Goal: Task Accomplishment & Management: Manage account settings

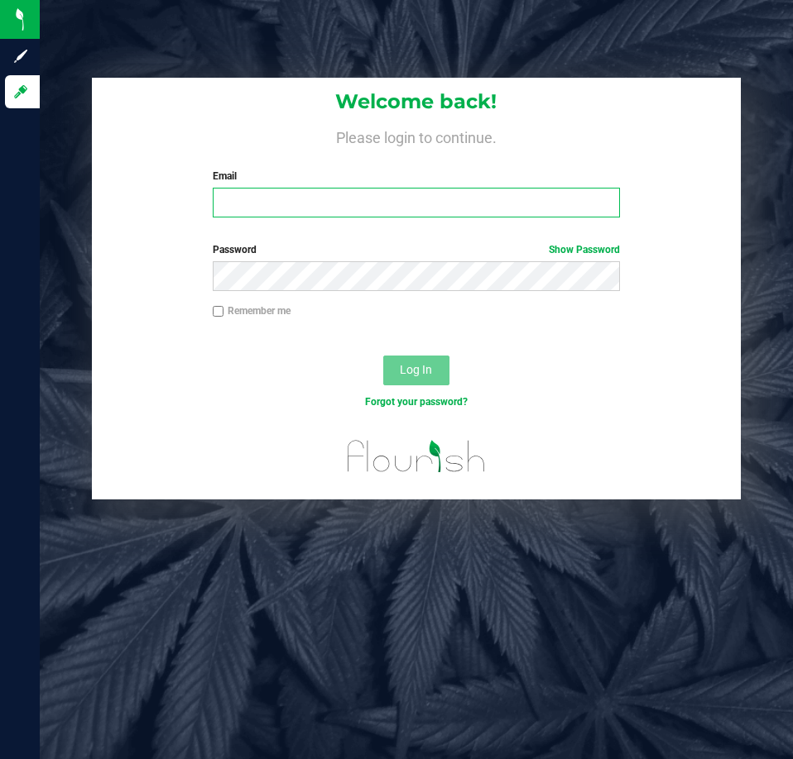
drag, startPoint x: 256, startPoint y: 211, endPoint x: 241, endPoint y: 208, distance: 15.1
click at [247, 211] on input "Email" at bounding box center [416, 203] width 407 height 30
type input "[EMAIL_ADDRESS][DOMAIN_NAME]"
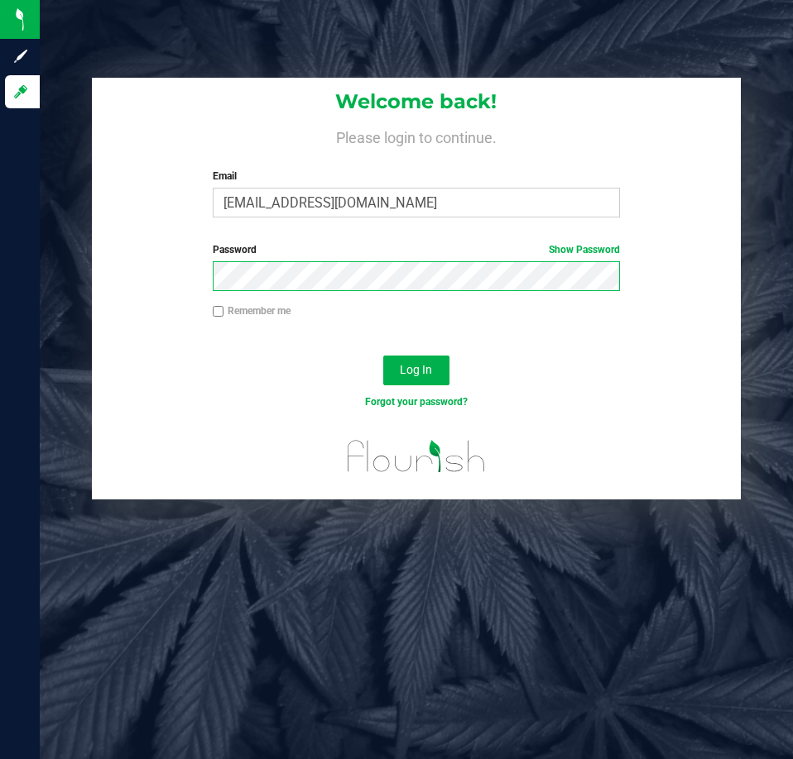
click at [383, 356] on button "Log In" at bounding box center [416, 371] width 66 height 30
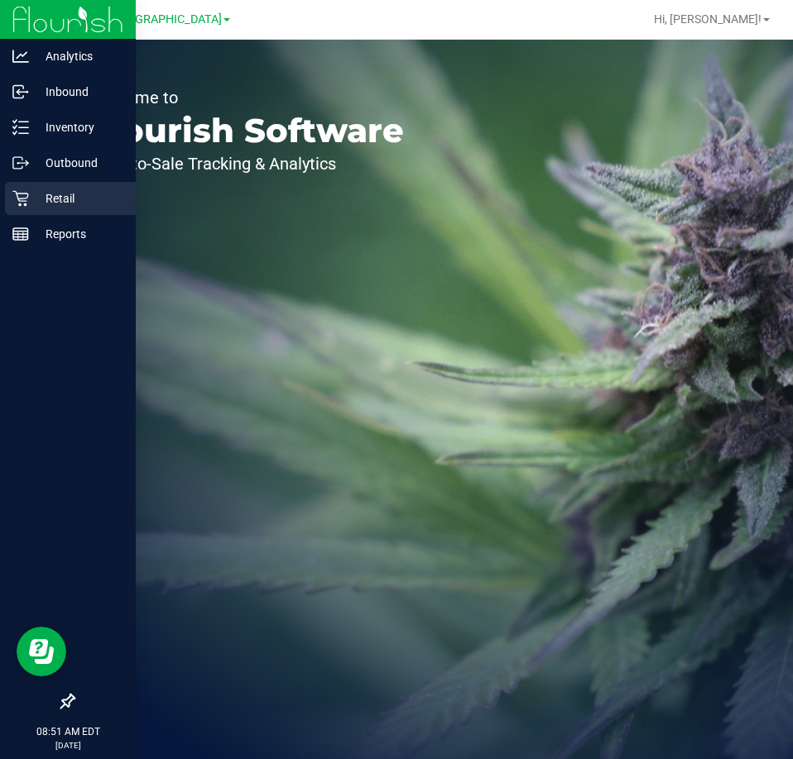
click at [31, 194] on p "Retail" at bounding box center [78, 199] width 99 height 20
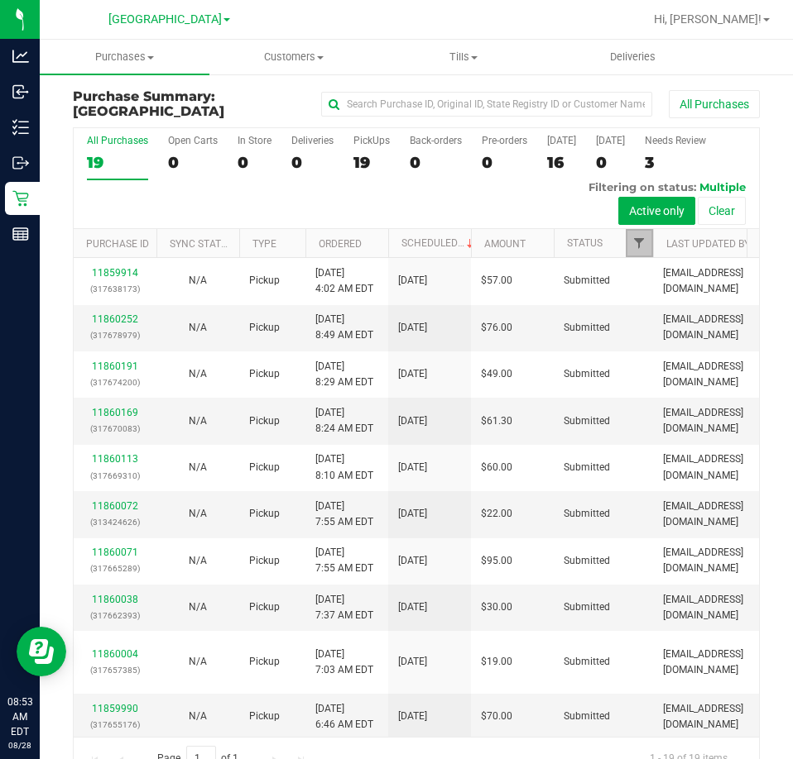
click at [639, 250] on span "Filter" at bounding box center [638, 243] width 13 height 13
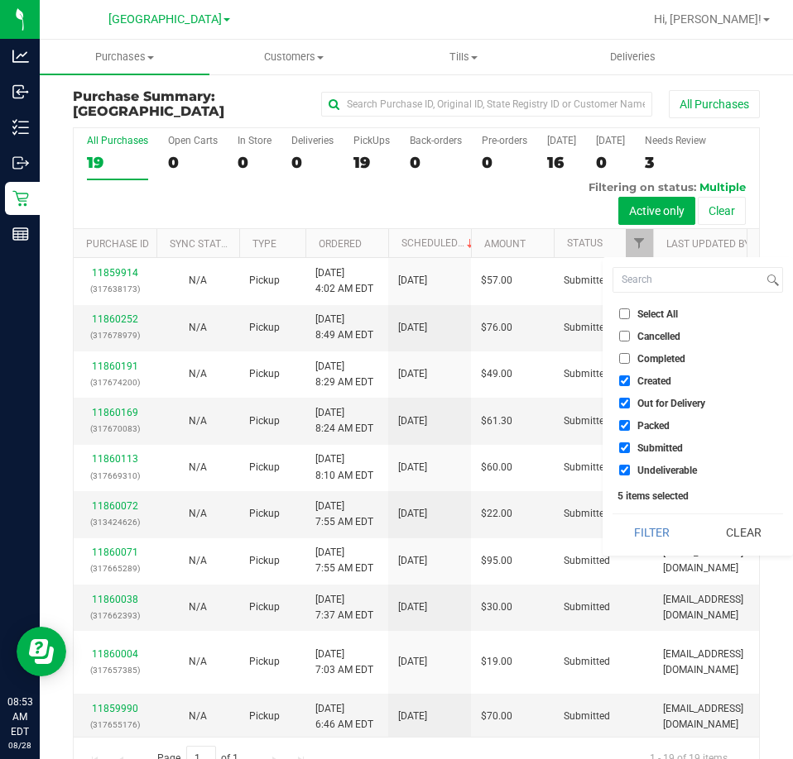
click at [663, 319] on span "Select All" at bounding box center [657, 314] width 41 height 10
click at [630, 319] on input "Select All" at bounding box center [624, 314] width 11 height 11
checkbox input "true"
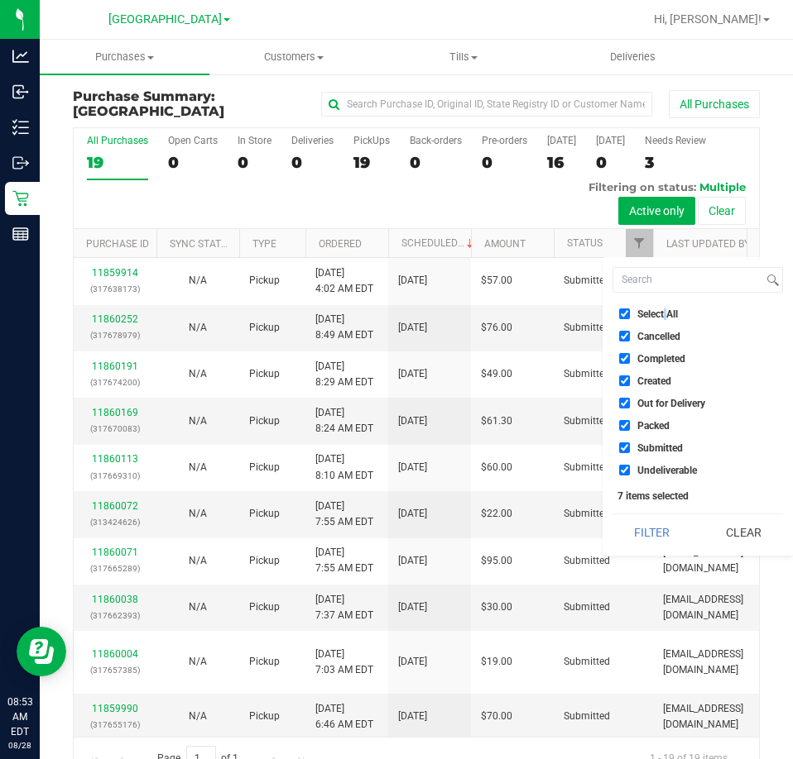
click at [663, 319] on span "Select All" at bounding box center [657, 314] width 41 height 10
click at [630, 319] on input "Select All" at bounding box center [624, 314] width 11 height 11
checkbox input "false"
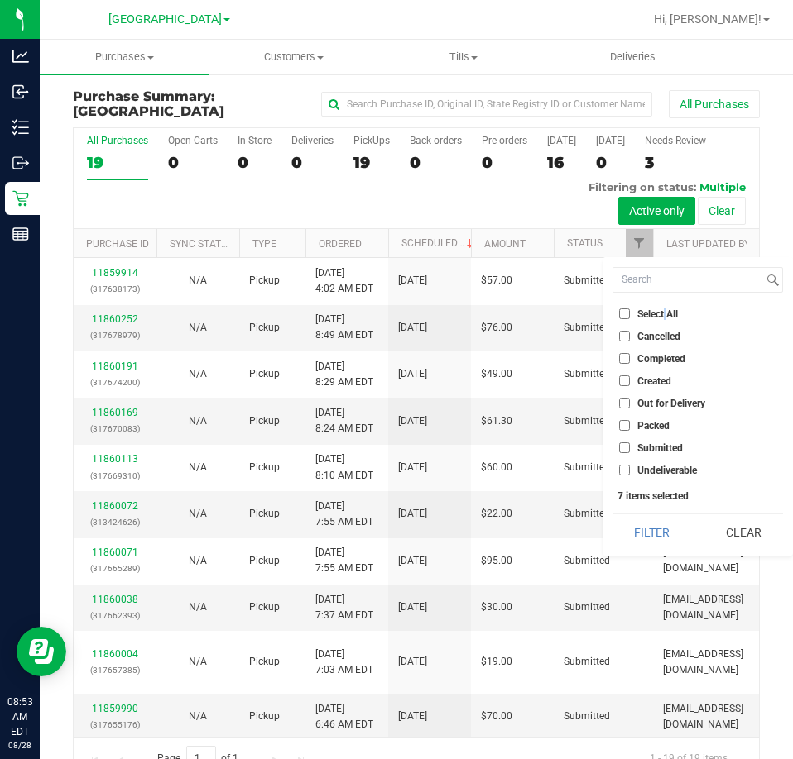
checkbox input "false"
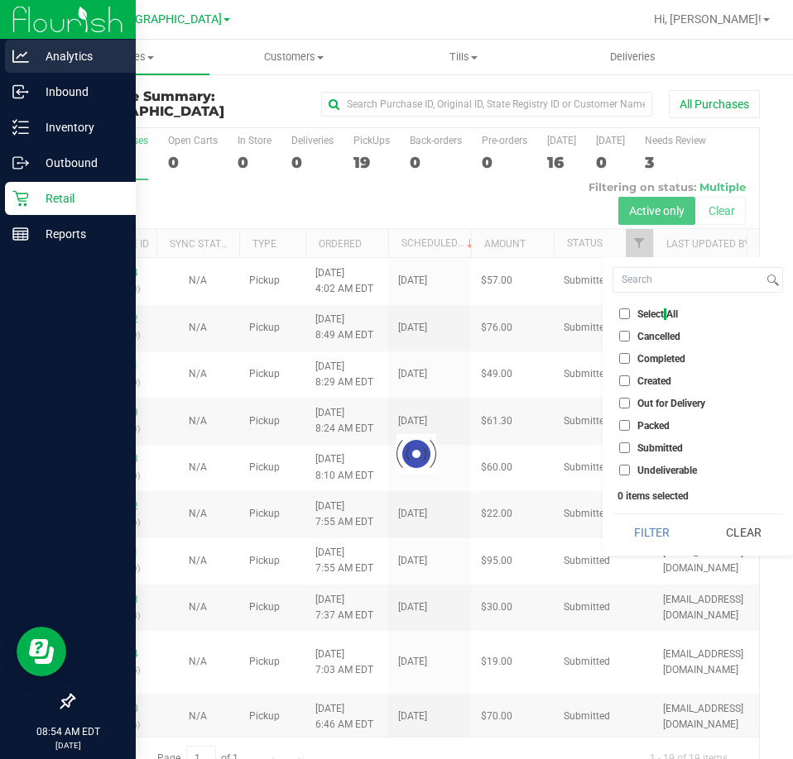
checkbox input "true"
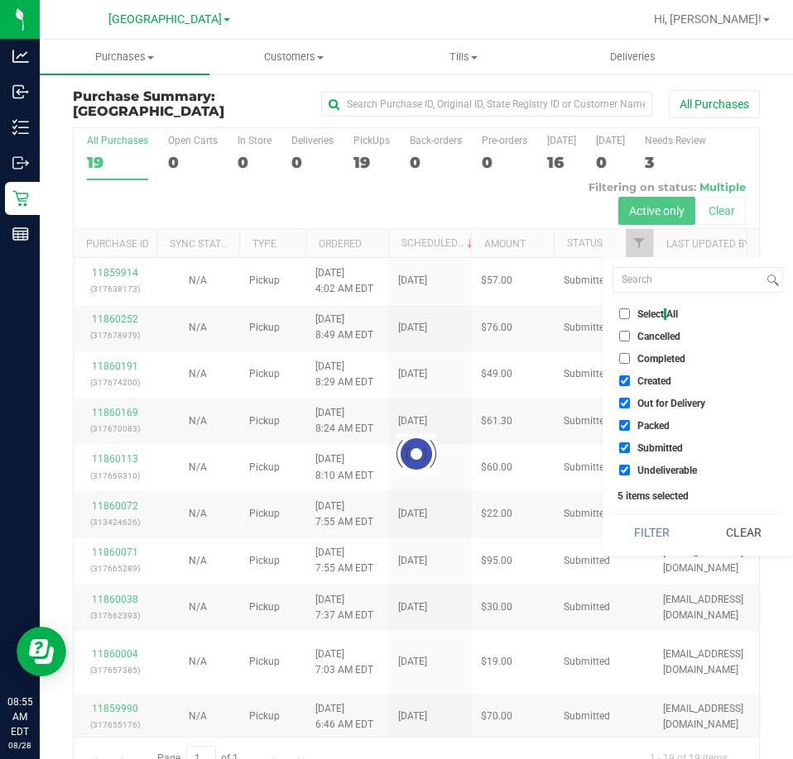
checkbox input "true"
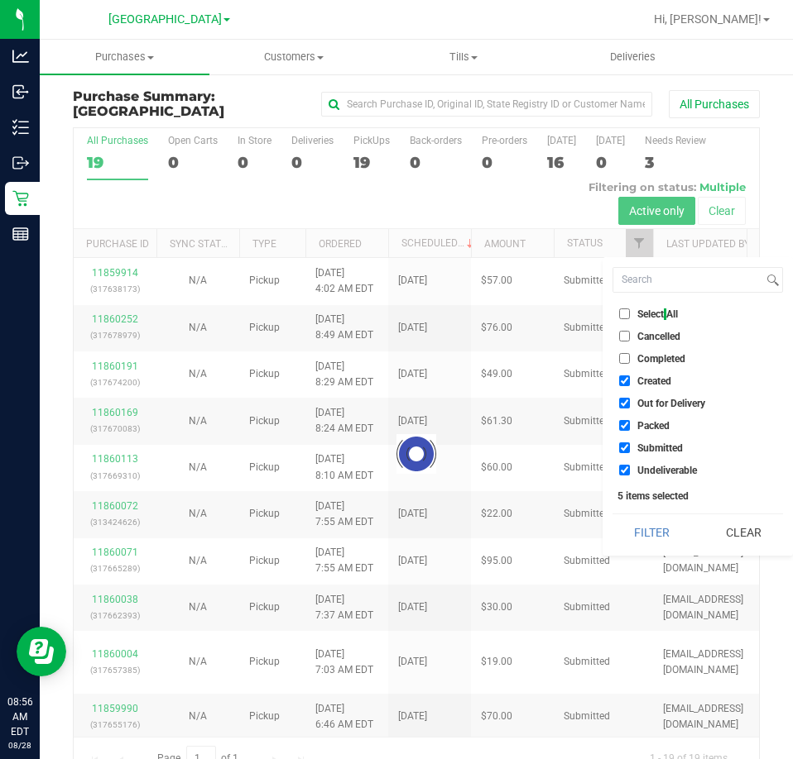
checkbox input "true"
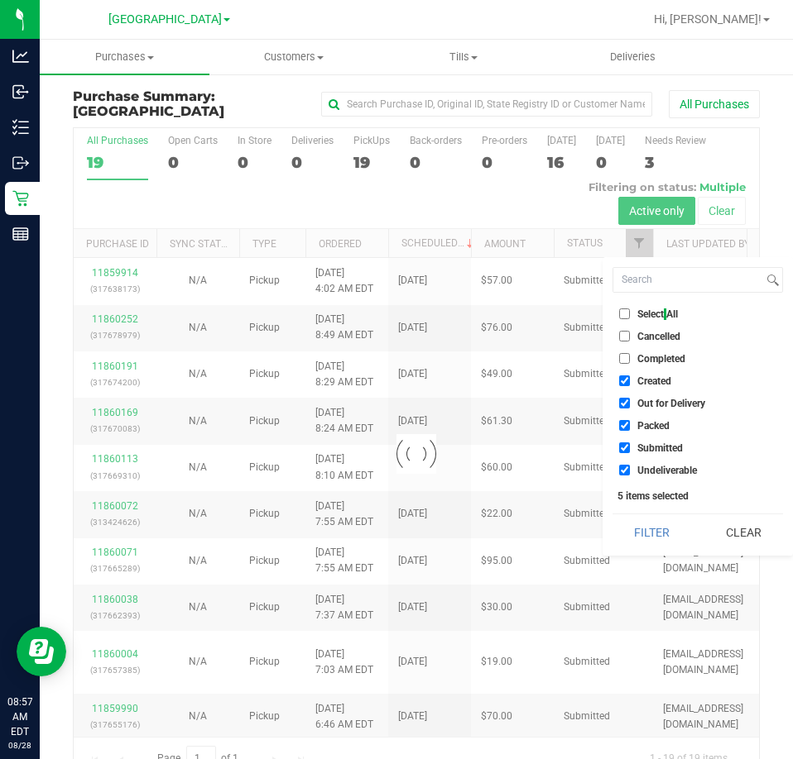
checkbox input "true"
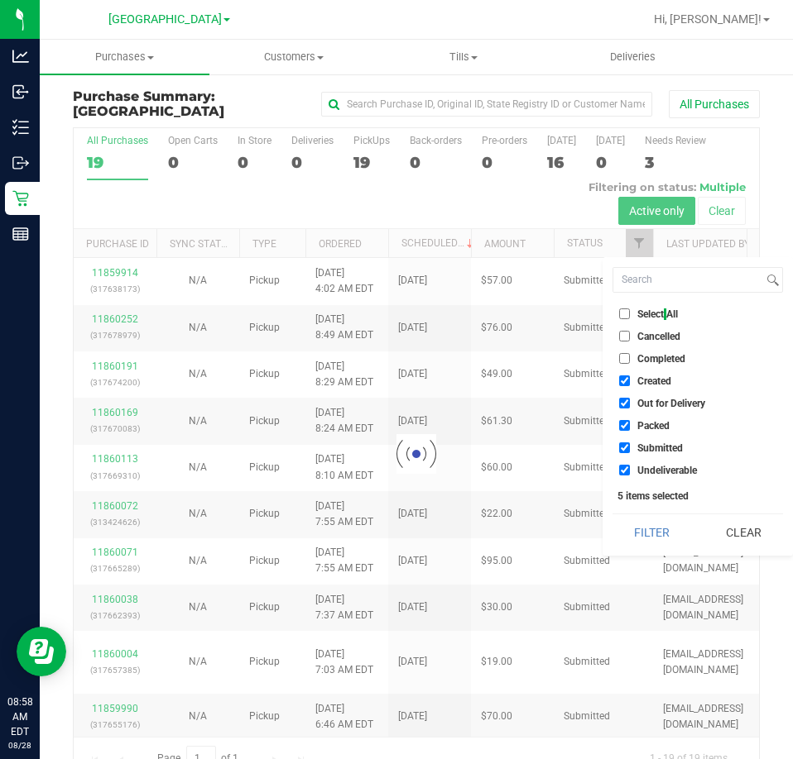
checkbox input "true"
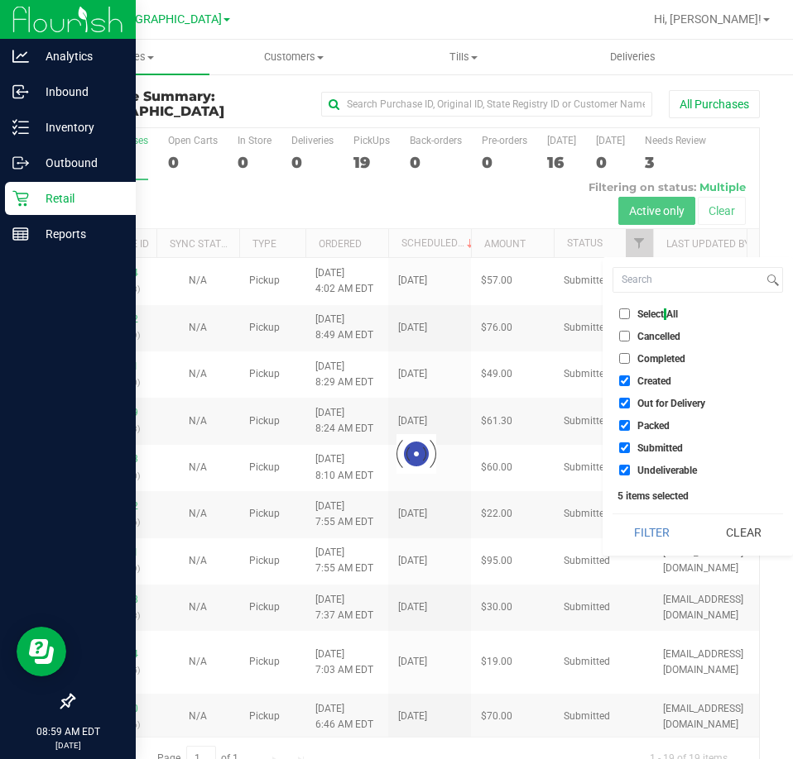
checkbox input "true"
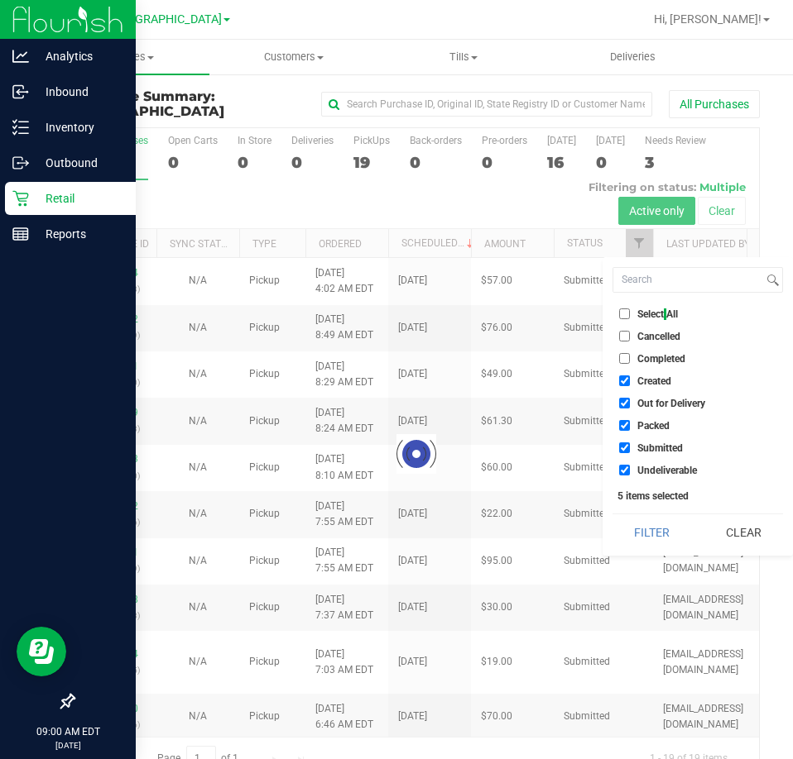
checkbox input "true"
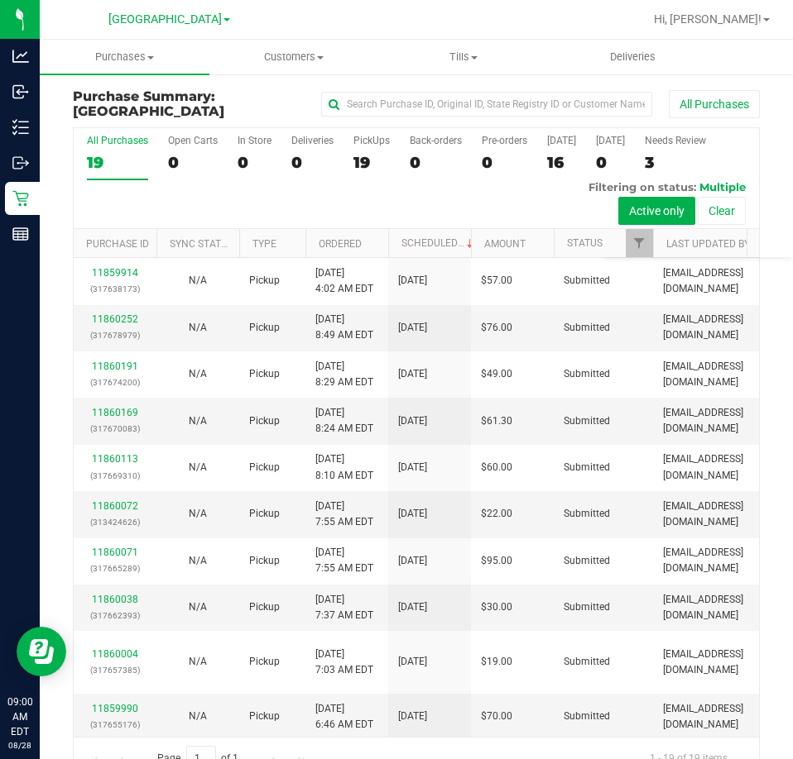
click at [310, 207] on div "All Purchases 19 Open Carts 0 In Store 0 Deliveries 0 PickUps 19 Back-orders 0 …" at bounding box center [416, 178] width 685 height 101
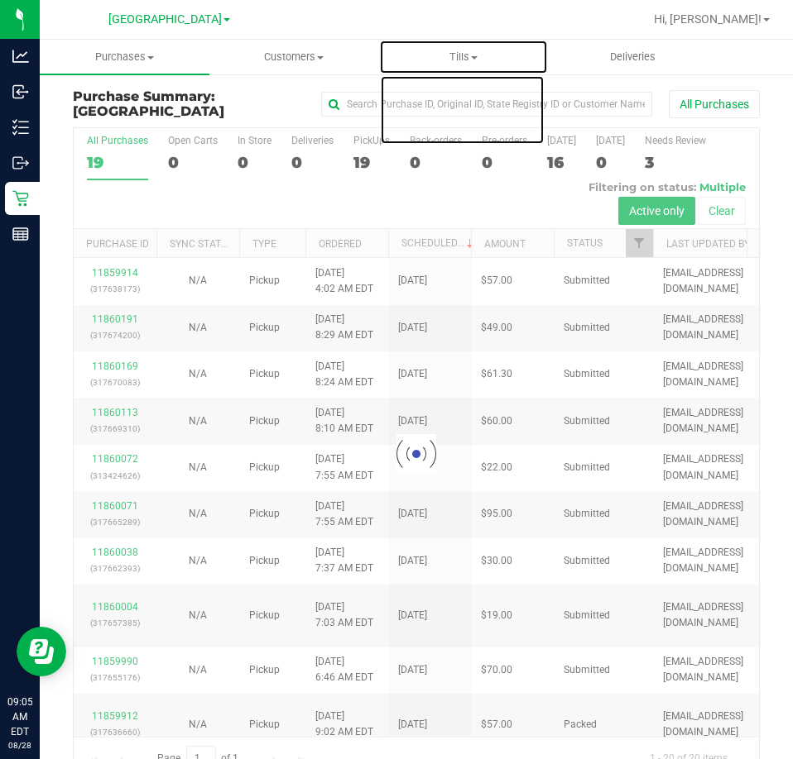
click at [468, 55] on span "Tills" at bounding box center [464, 57] width 168 height 15
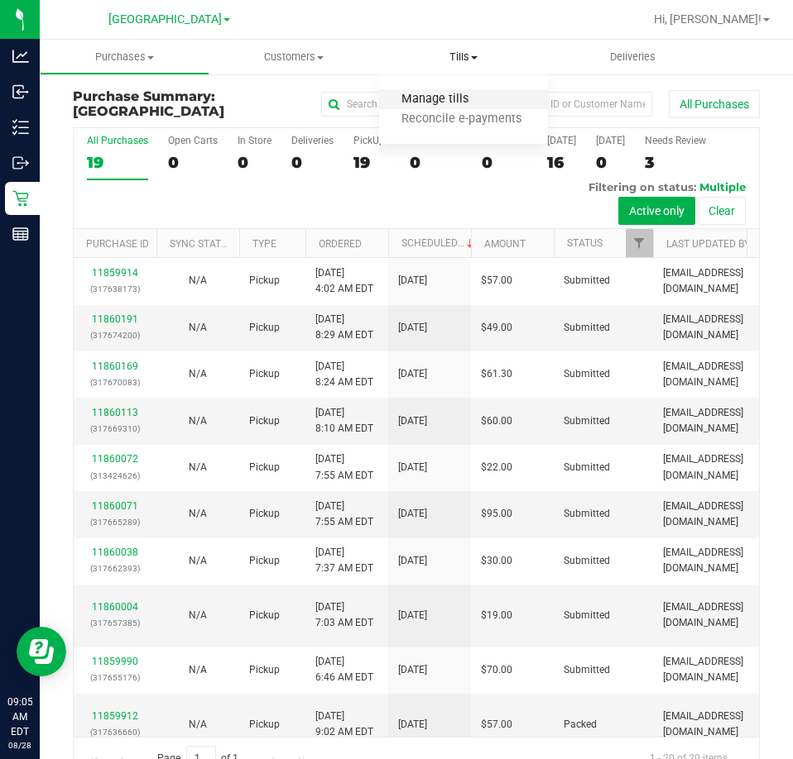
click at [440, 97] on span "Manage tills" at bounding box center [435, 100] width 112 height 14
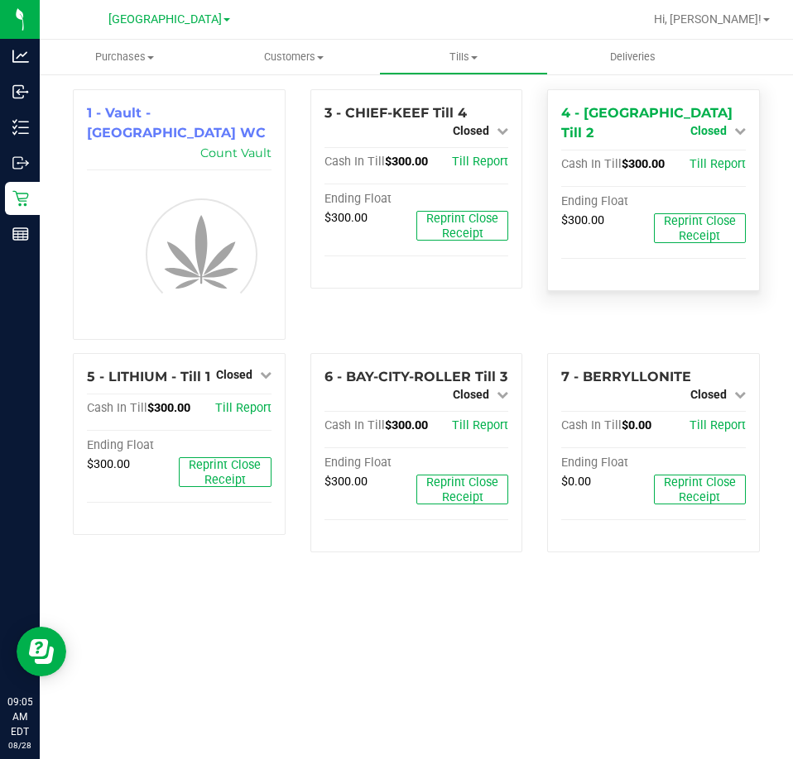
drag, startPoint x: 721, startPoint y: 135, endPoint x: 715, endPoint y: 165, distance: 31.3
click at [721, 135] on span "Closed" at bounding box center [708, 130] width 36 height 13
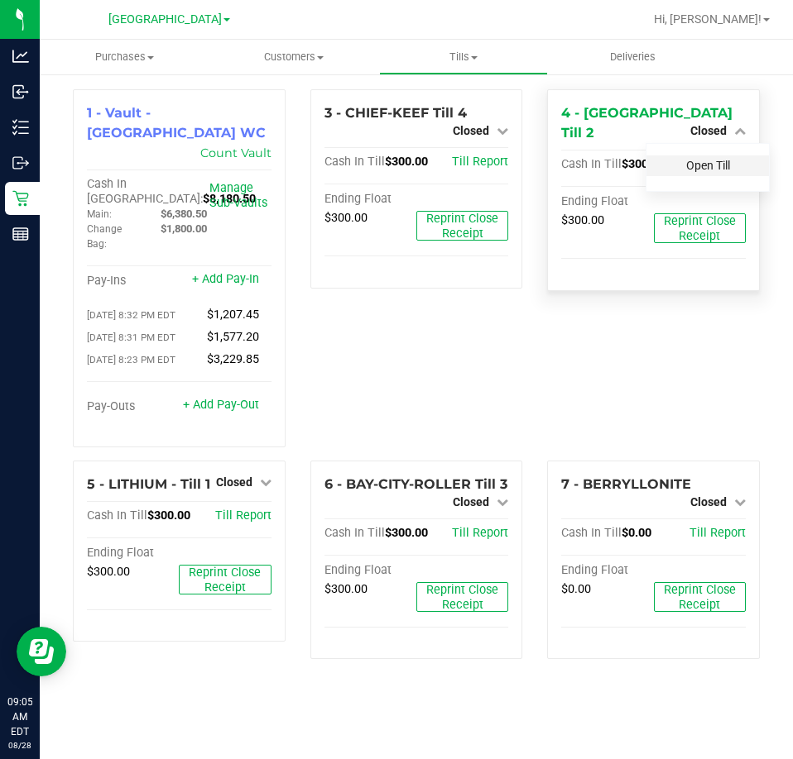
click at [719, 159] on link "Open Till" at bounding box center [708, 165] width 44 height 13
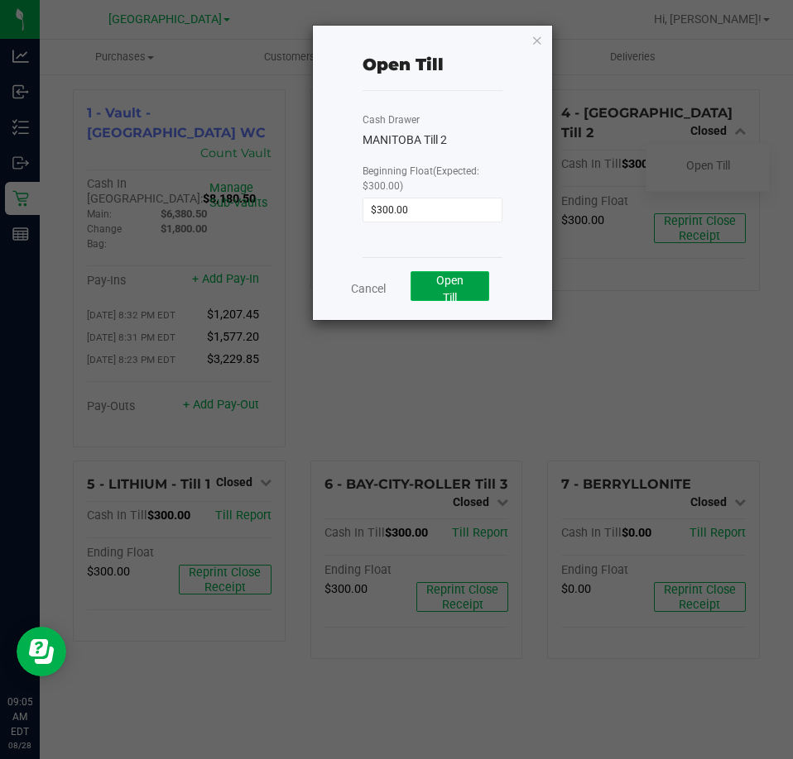
click at [458, 283] on span "Open Till" at bounding box center [449, 289] width 27 height 31
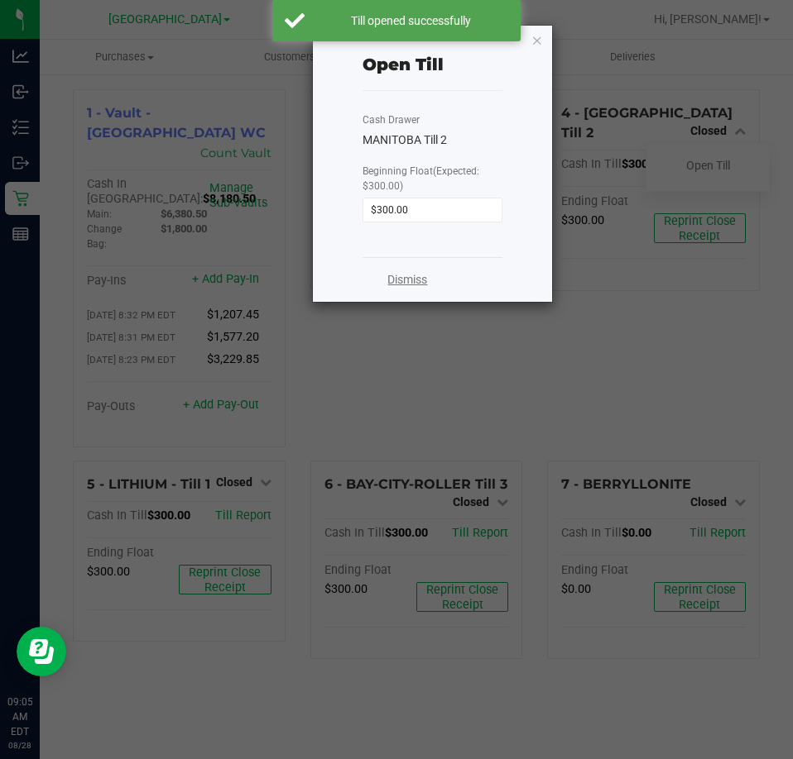
click at [394, 283] on link "Dismiss" at bounding box center [407, 279] width 40 height 17
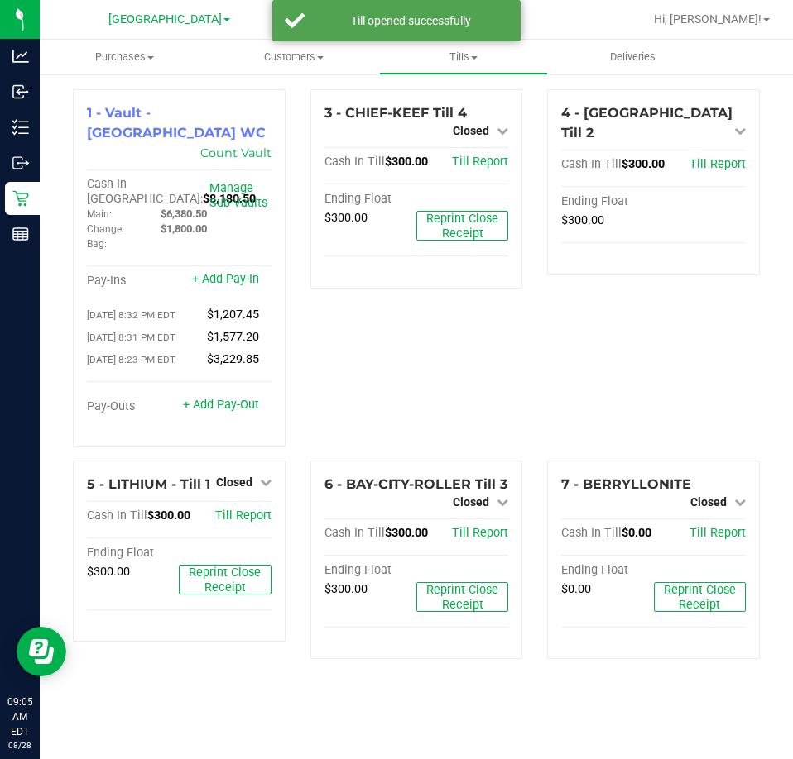
drag, startPoint x: 414, startPoint y: 373, endPoint x: 414, endPoint y: 322, distance: 51.3
click at [414, 366] on div "3 - CHIEF-KEEF Till 4 Closed Open Till Cash In Till $300.00 Till Report Ending …" at bounding box center [416, 274] width 237 height 371
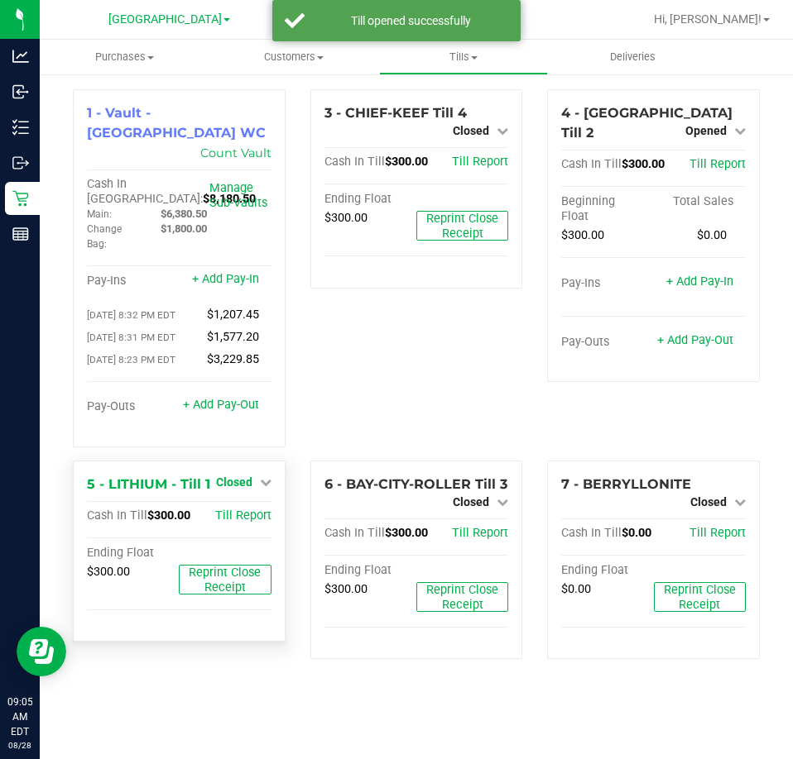
click at [253, 476] on link "Closed" at bounding box center [243, 482] width 55 height 13
click at [237, 510] on link "Open Till" at bounding box center [234, 516] width 44 height 13
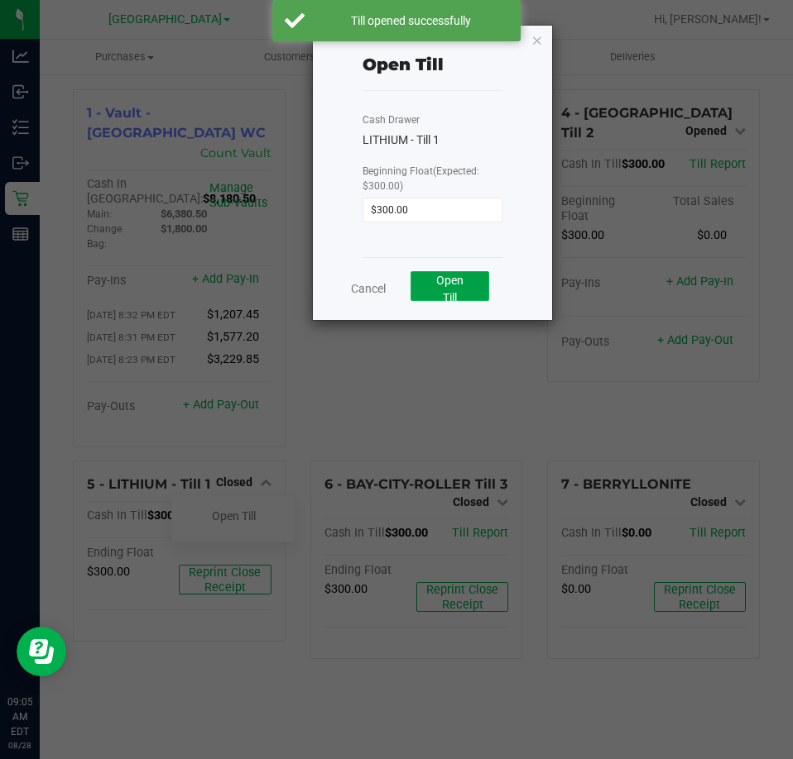
click at [430, 282] on button "Open Till" at bounding box center [449, 286] width 79 height 30
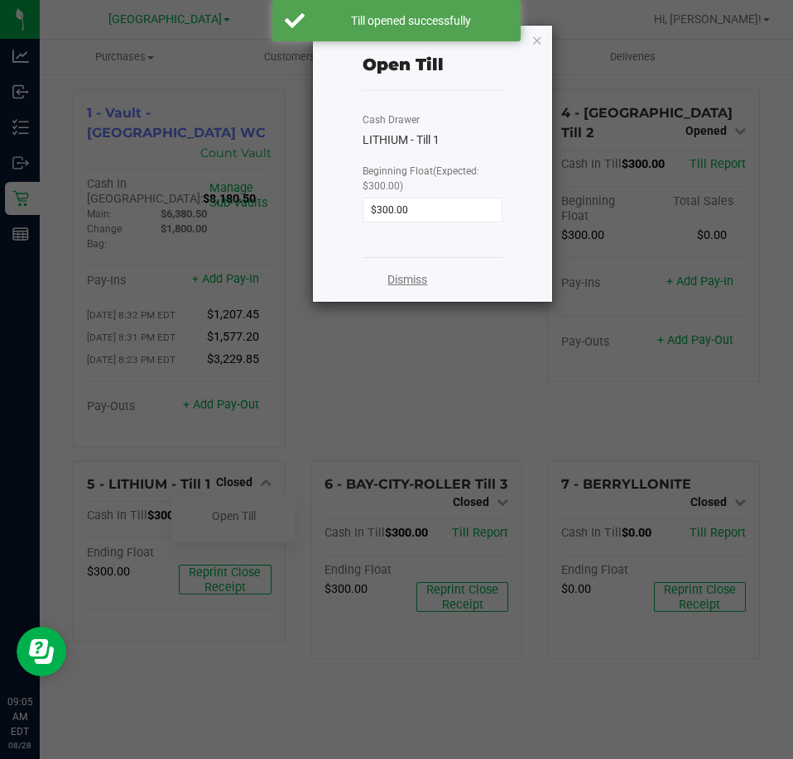
click at [411, 271] on link "Dismiss" at bounding box center [407, 279] width 40 height 17
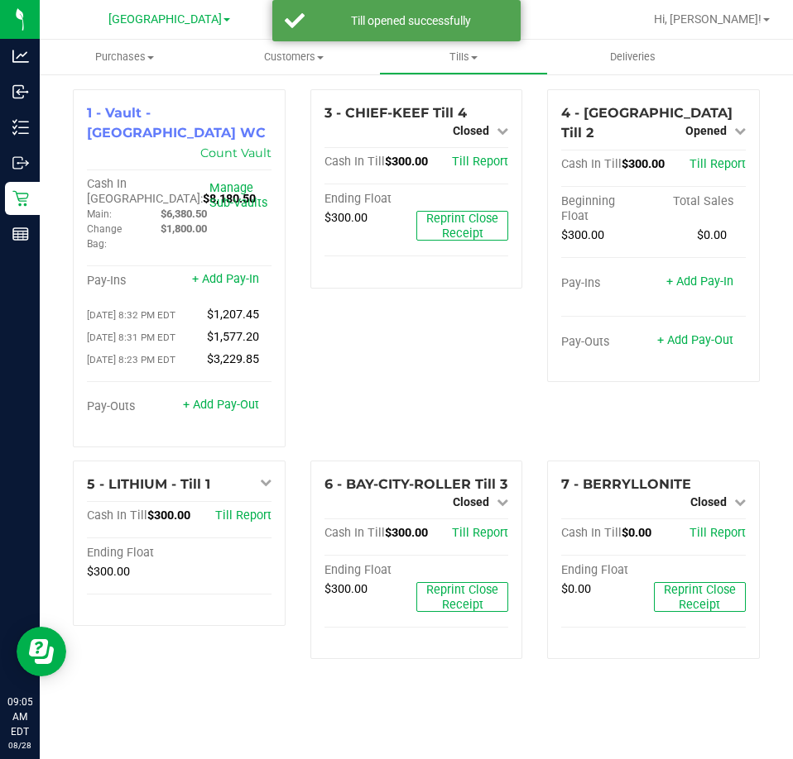
click at [386, 344] on div "3 - CHIEF-KEEF Till 4 Closed Open Till Cash In Till $300.00 Till Report Ending …" at bounding box center [416, 274] width 237 height 371
click at [481, 496] on span "Closed" at bounding box center [471, 502] width 36 height 13
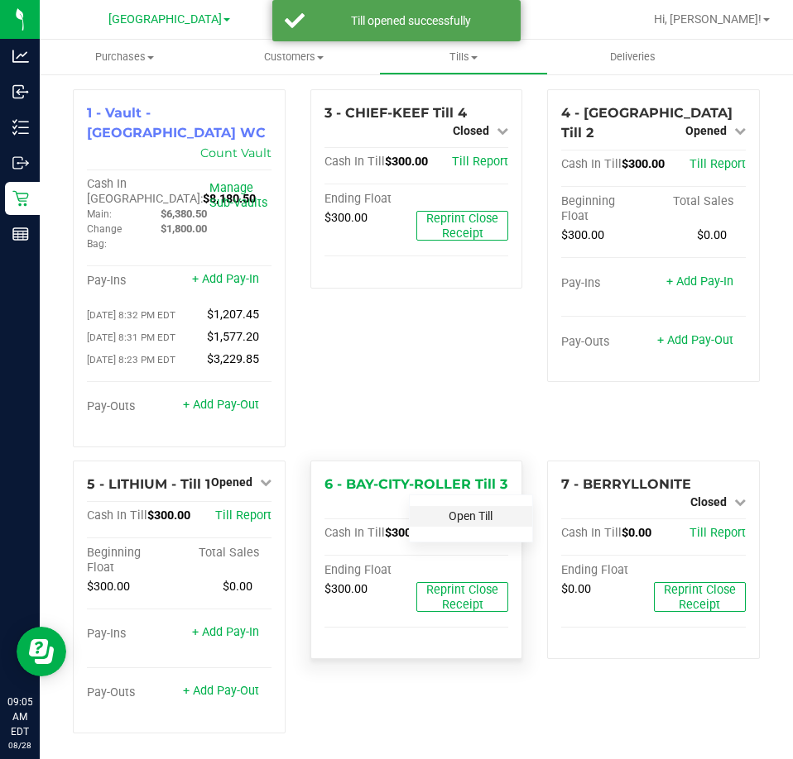
click at [471, 510] on link "Open Till" at bounding box center [470, 516] width 44 height 13
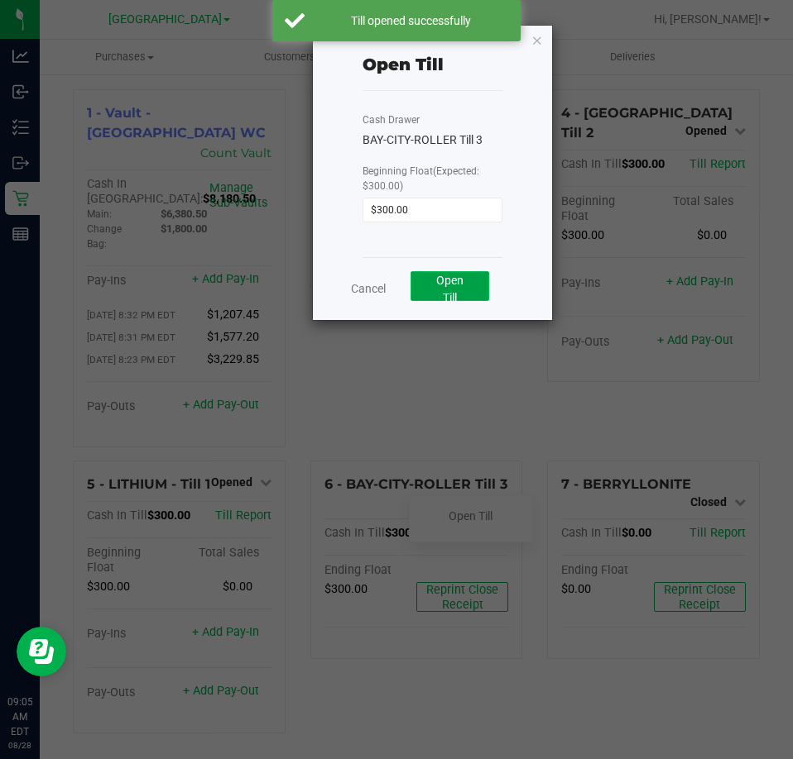
click at [439, 294] on button "Open Till" at bounding box center [449, 286] width 79 height 30
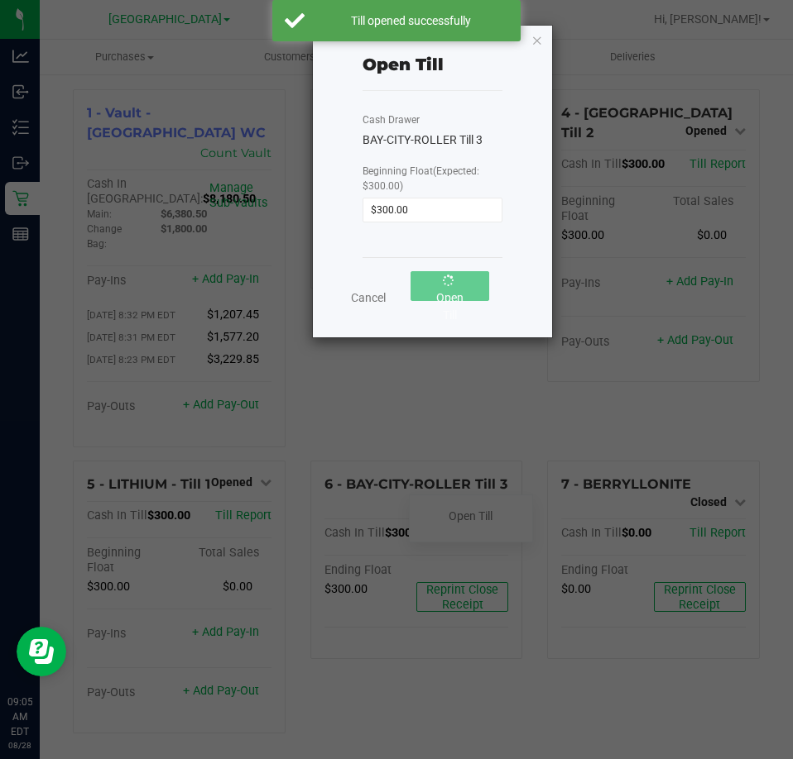
click at [433, 429] on ngb-modal-window "Open Till Cash Drawer BAY-CITY-ROLLER Till 3 Beginning Float (Expected: $300.00…" at bounding box center [402, 379] width 805 height 759
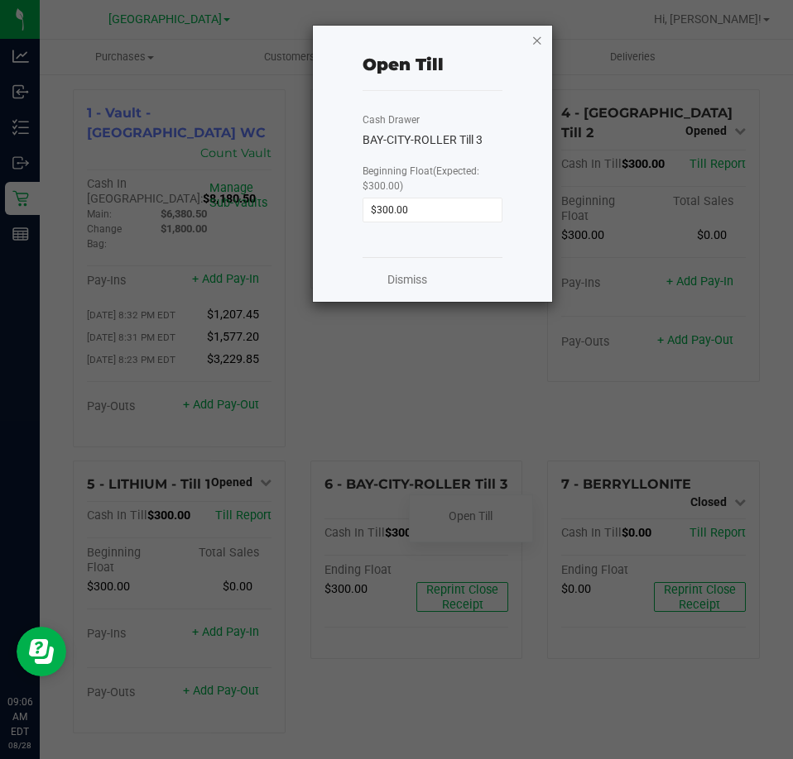
click at [541, 41] on icon "button" at bounding box center [537, 40] width 12 height 20
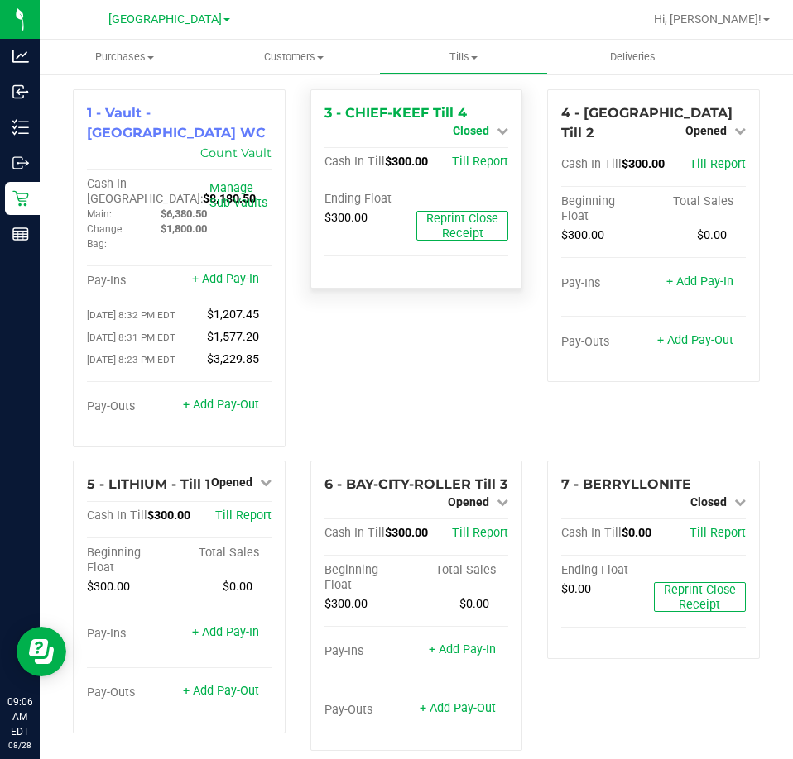
click at [469, 133] on span "Closed" at bounding box center [471, 130] width 36 height 13
click at [477, 149] on link "Open Till" at bounding box center [470, 145] width 44 height 13
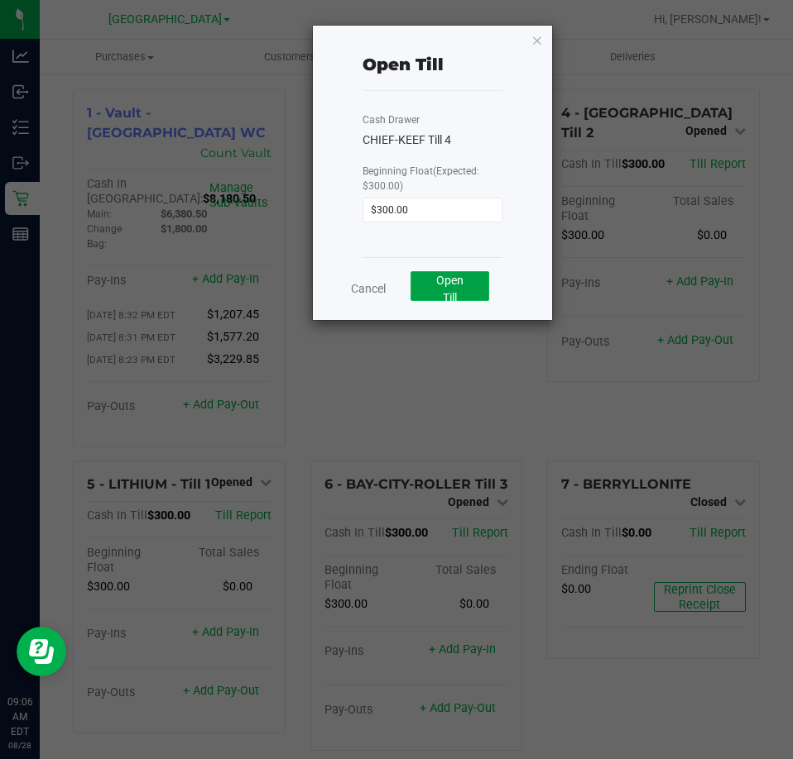
click at [461, 298] on button "Open Till" at bounding box center [449, 286] width 79 height 30
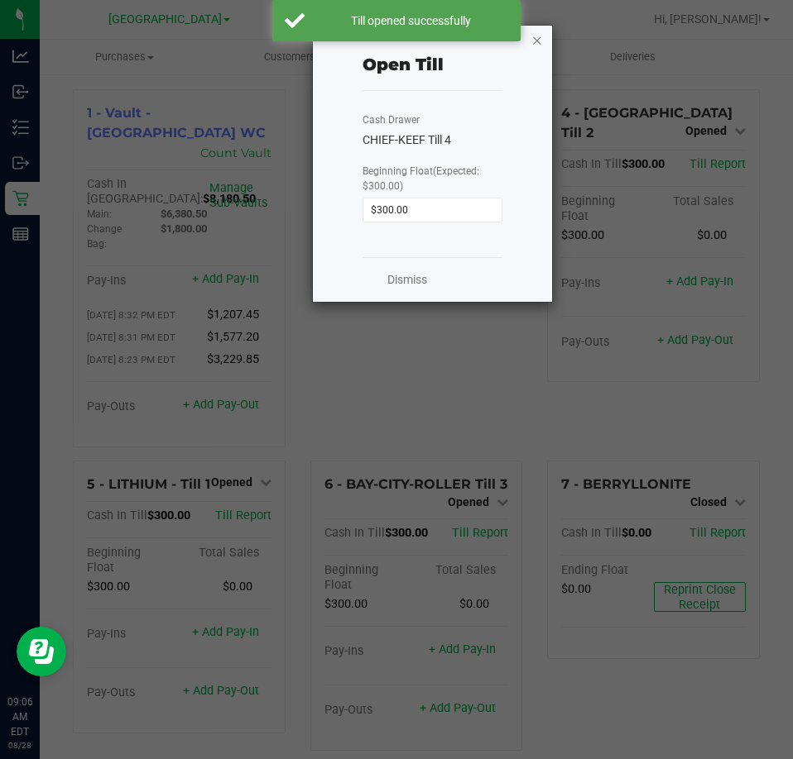
click at [536, 37] on icon "button" at bounding box center [537, 40] width 12 height 20
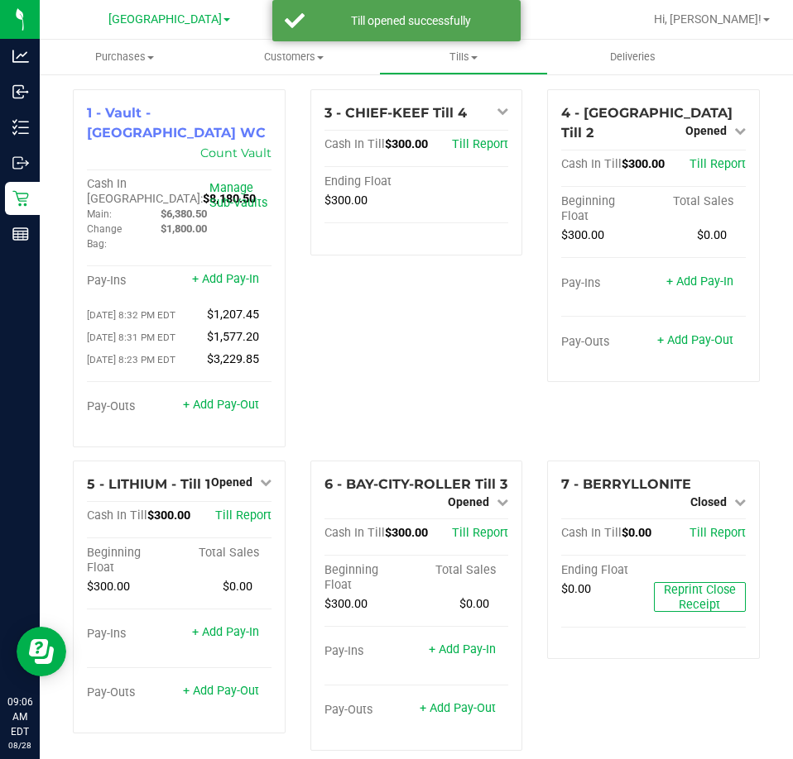
click at [448, 354] on div "3 - CHIEF-KEEF Till 4 Open Till Cash In Till $300.00 Till Report Ending Float $…" at bounding box center [416, 274] width 237 height 371
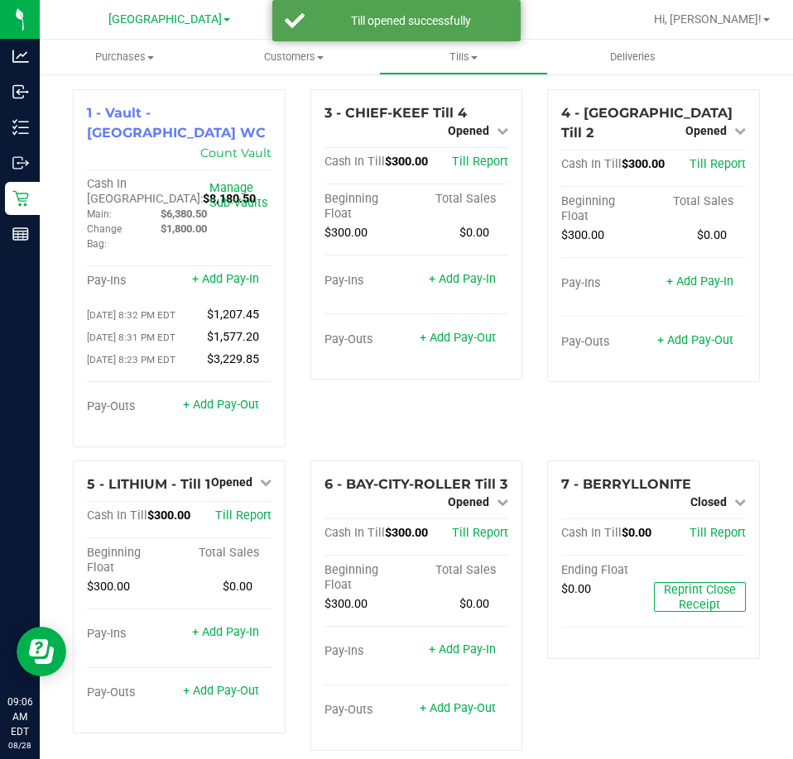
click at [599, 429] on div "4 - MANITOBA Till 2 Opened Close Till Cash In Till $300.00 Till Report Beginnin…" at bounding box center [652, 274] width 237 height 371
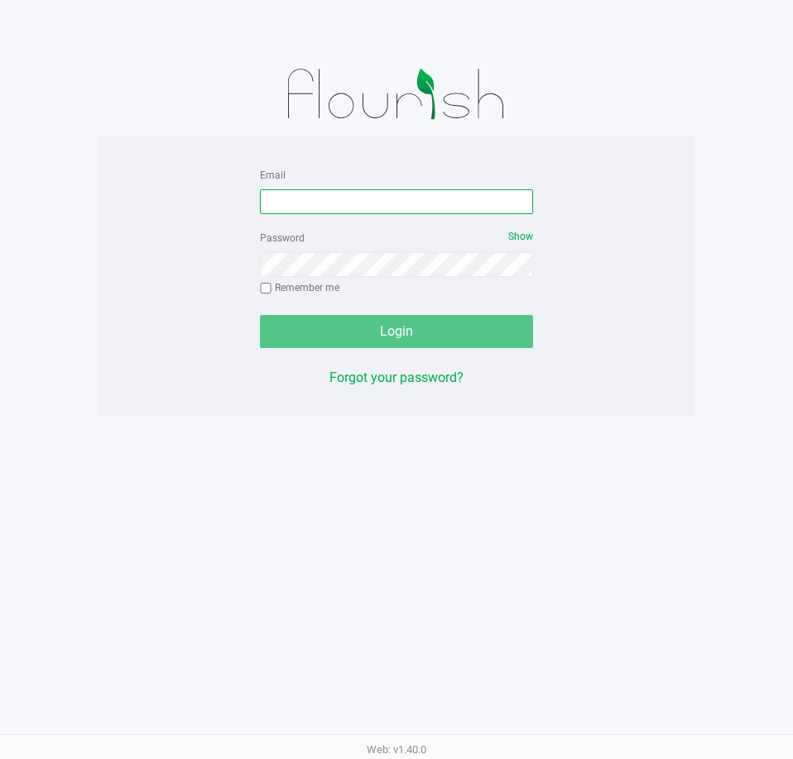
click at [322, 205] on input "Email" at bounding box center [396, 201] width 273 height 25
type input "[EMAIL_ADDRESS][DOMAIN_NAME]"
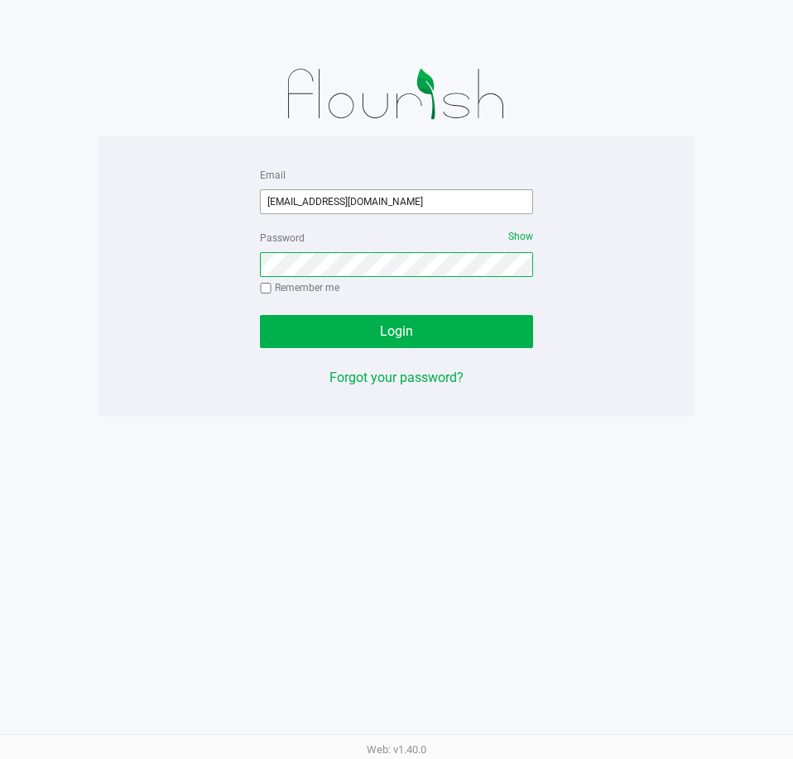
click at [260, 315] on button "Login" at bounding box center [396, 331] width 273 height 33
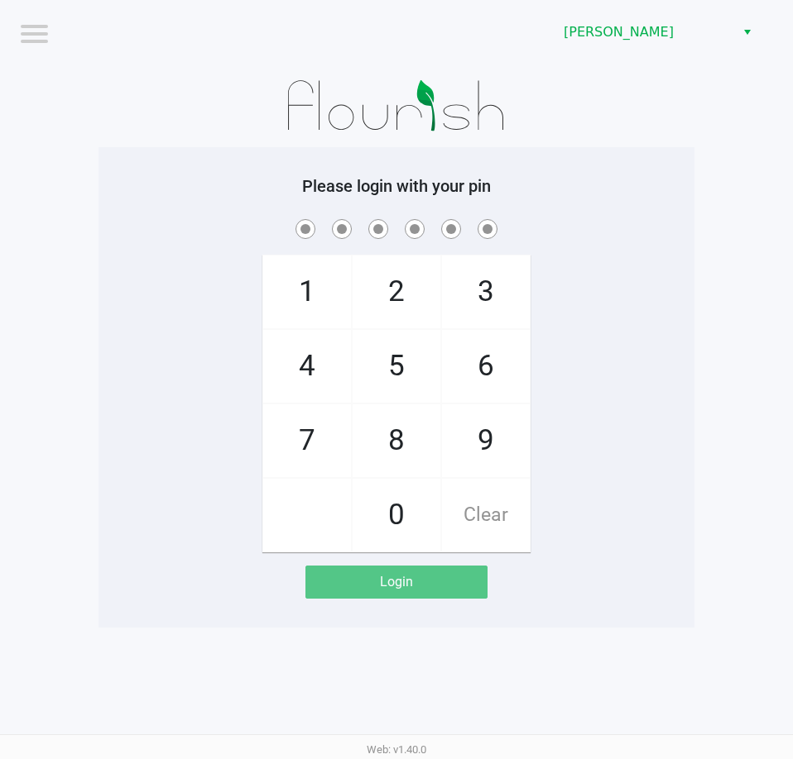
click at [181, 283] on div "1 4 7 2 5 8 0 3 6 9 Clear" at bounding box center [396, 384] width 596 height 337
checkbox input "true"
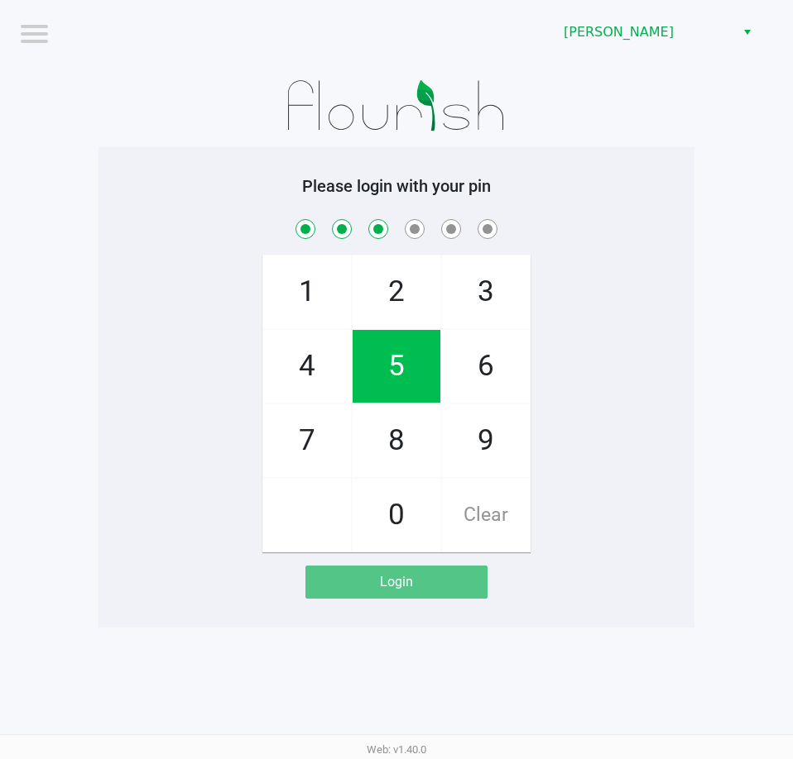
checkbox input "true"
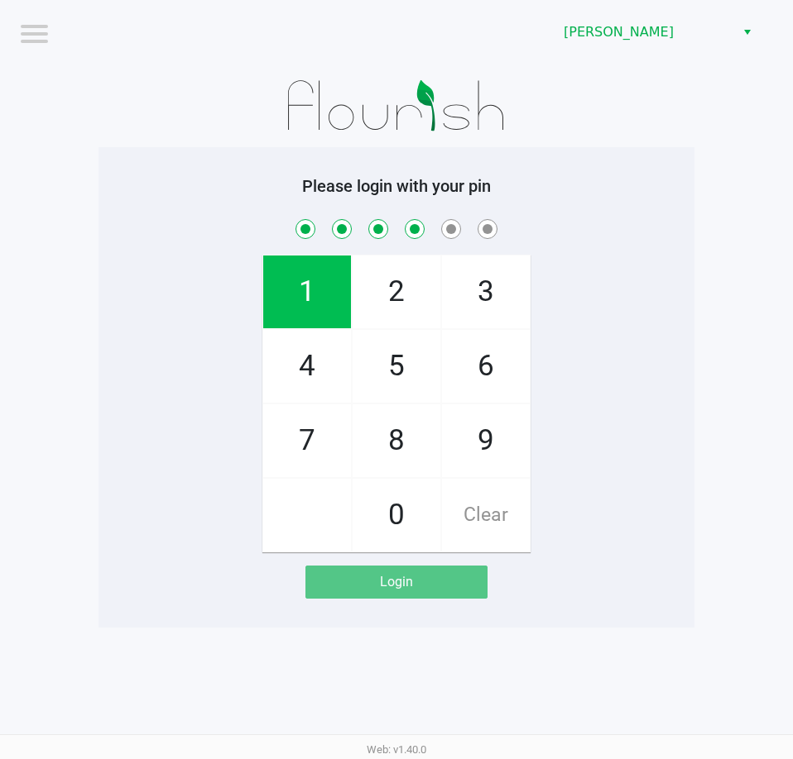
checkbox input "true"
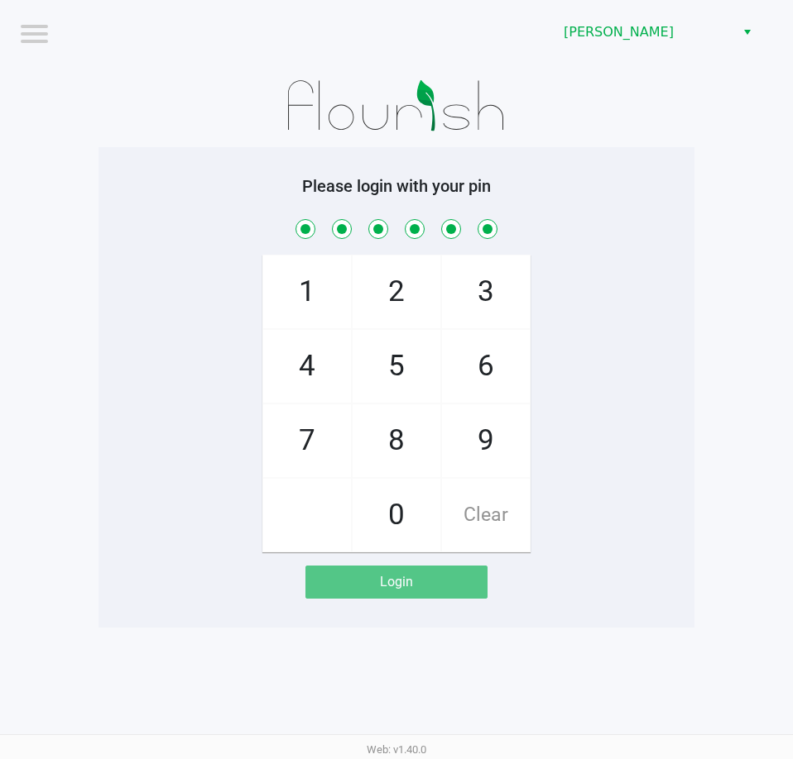
checkbox input "true"
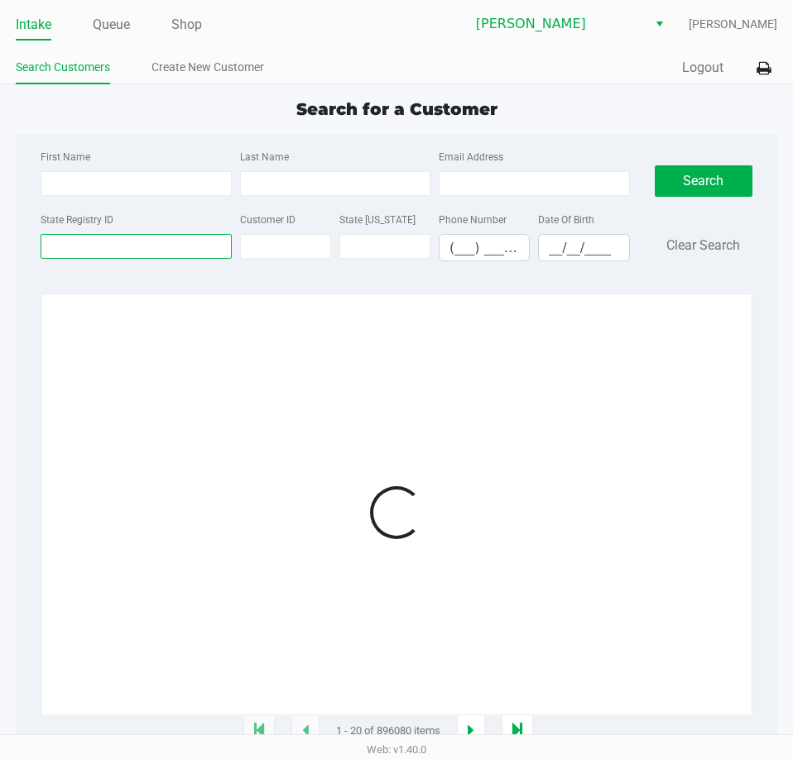
click at [102, 245] on input "State Registry ID" at bounding box center [136, 246] width 190 height 25
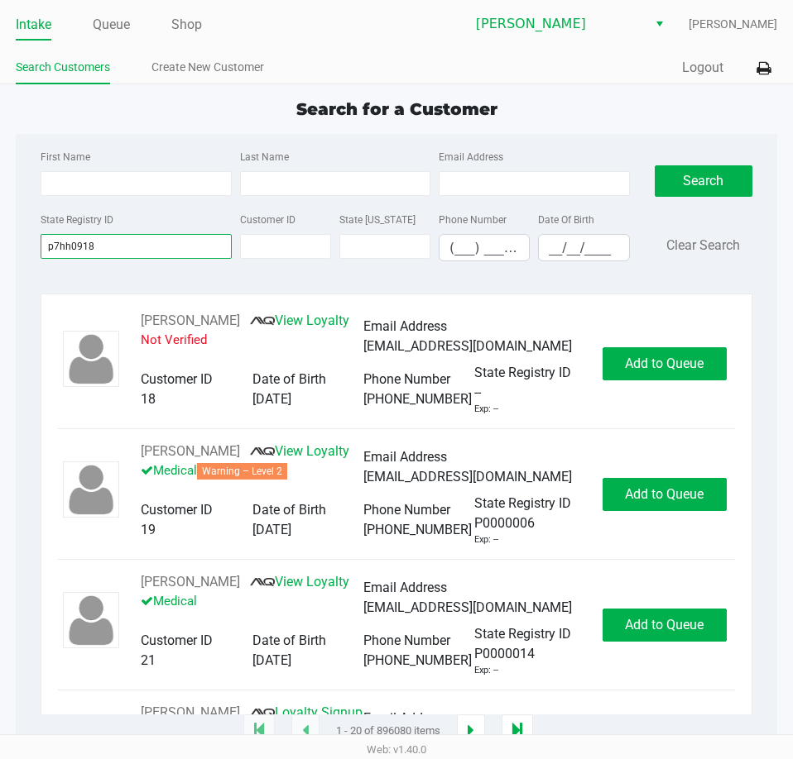
drag, startPoint x: 149, startPoint y: 245, endPoint x: -113, endPoint y: 247, distance: 261.4
click at [0, 247] on html "Intake Queue Shop [PERSON_NAME] [PERSON_NAME] Search Customers Create New Custo…" at bounding box center [396, 379] width 793 height 759
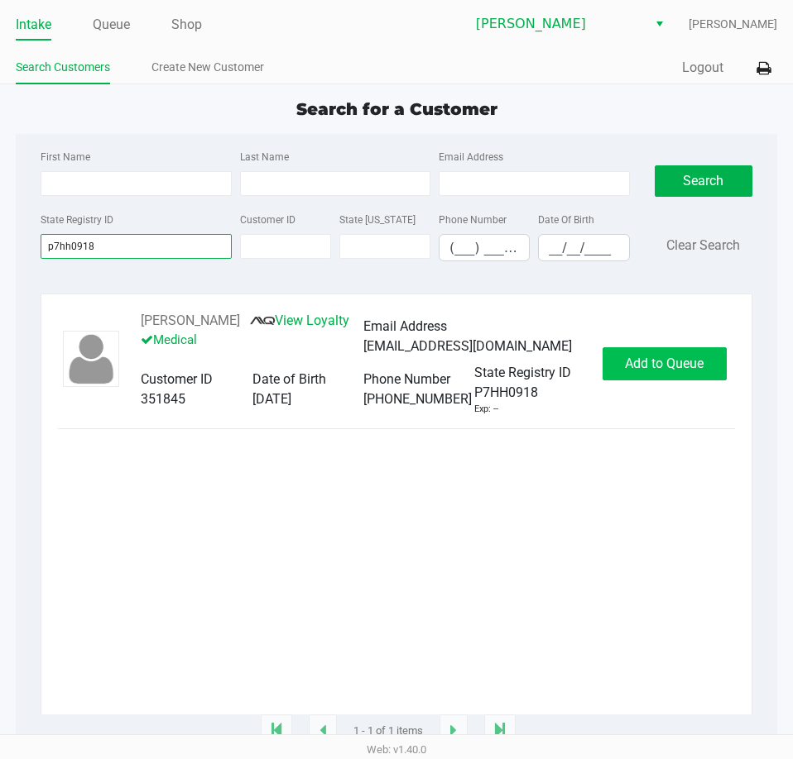
type input "p7hh0918"
click at [642, 371] on span "Add to Queue" at bounding box center [664, 364] width 79 height 16
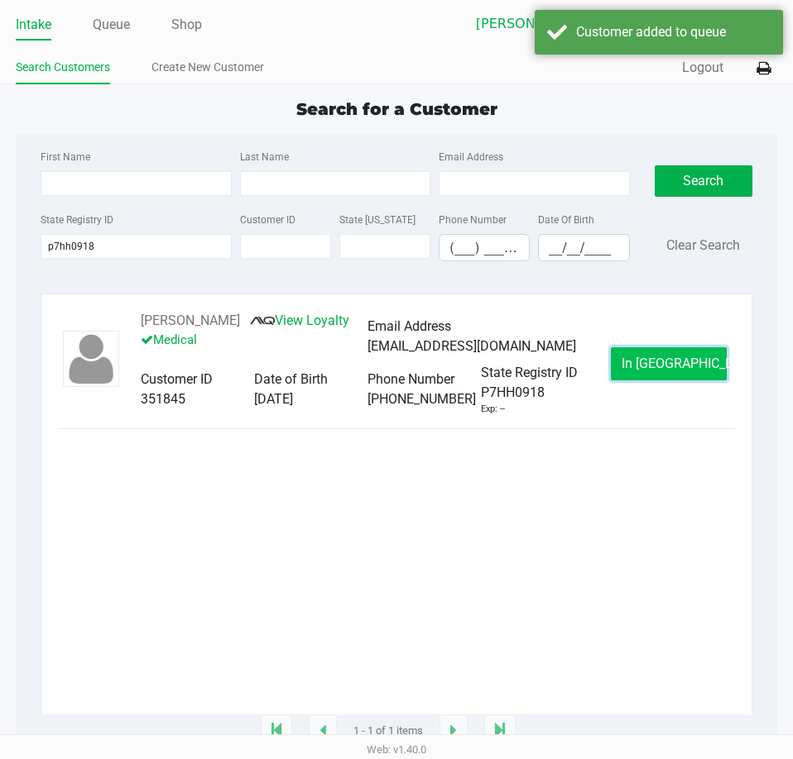
click at [644, 371] on span "In [GEOGRAPHIC_DATA]" at bounding box center [690, 364] width 139 height 16
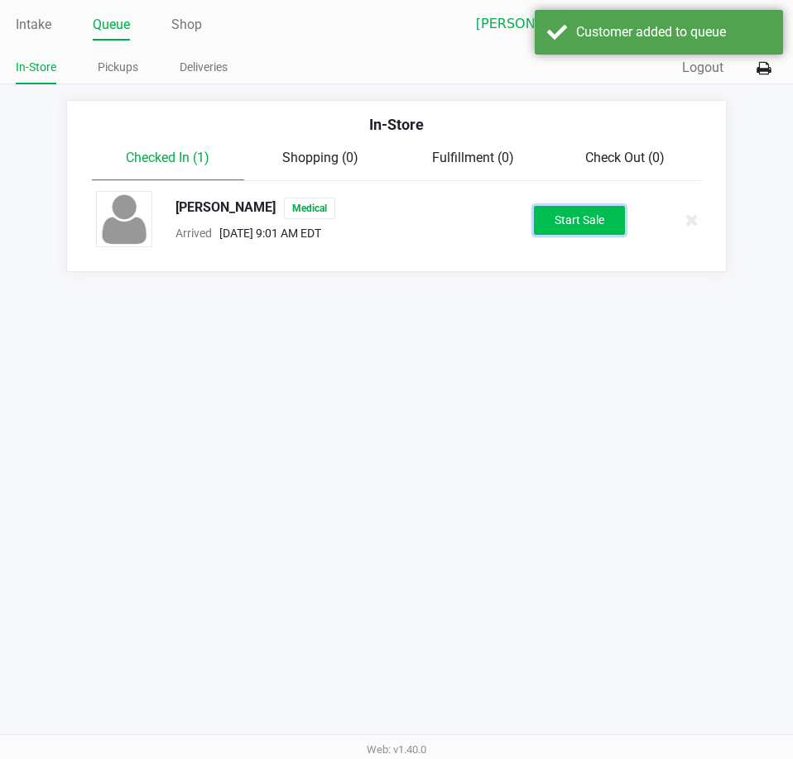
click at [562, 216] on button "Start Sale" at bounding box center [579, 220] width 91 height 29
drag, startPoint x: 331, startPoint y: 490, endPoint x: 343, endPoint y: 474, distance: 20.0
click at [328, 491] on div "Intake Queue Shop [PERSON_NAME] [PERSON_NAME] In-Store Pickups Deliveries Quick…" at bounding box center [396, 379] width 793 height 759
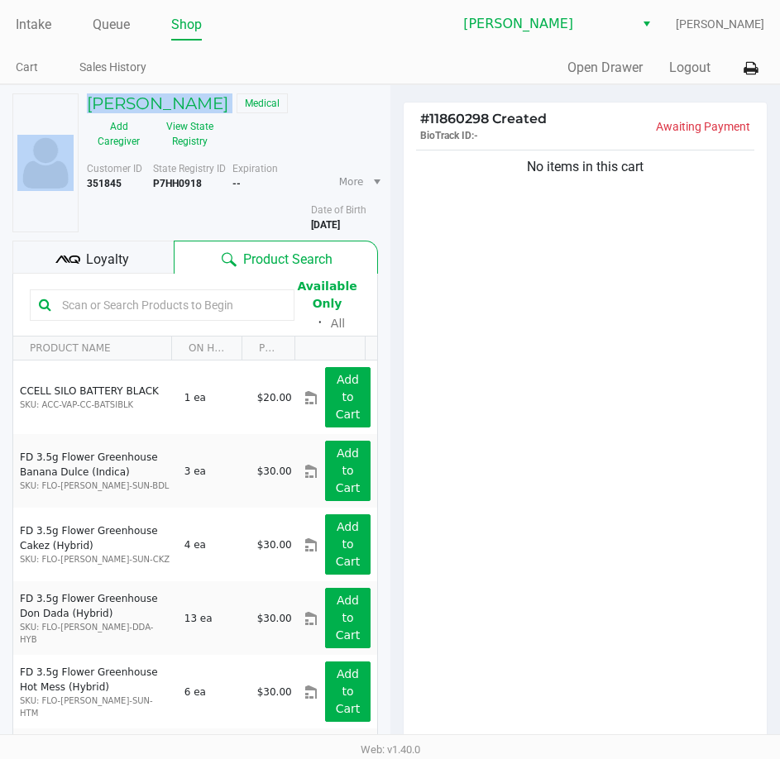
drag, startPoint x: 261, startPoint y: 103, endPoint x: 109, endPoint y: 52, distance: 160.6
click at [59, 110] on div "[PERSON_NAME] Medical Add Caregiver View State Registry Customer ID 351845 Stat…" at bounding box center [195, 162] width 366 height 139
click at [115, 17] on link "Queue" at bounding box center [111, 24] width 37 height 23
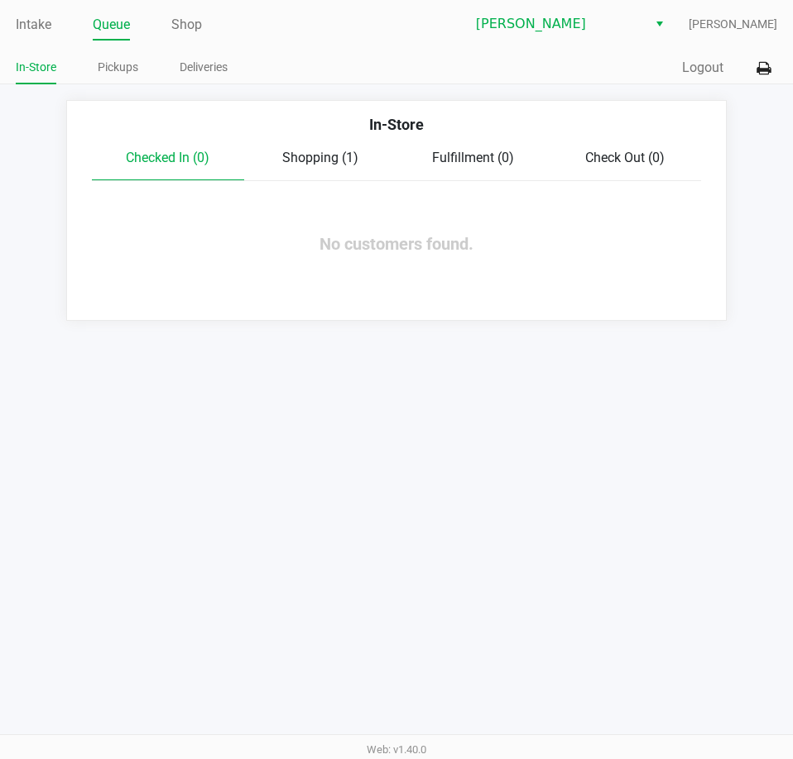
click at [317, 166] on div "Shopping (1)" at bounding box center [320, 158] width 152 height 20
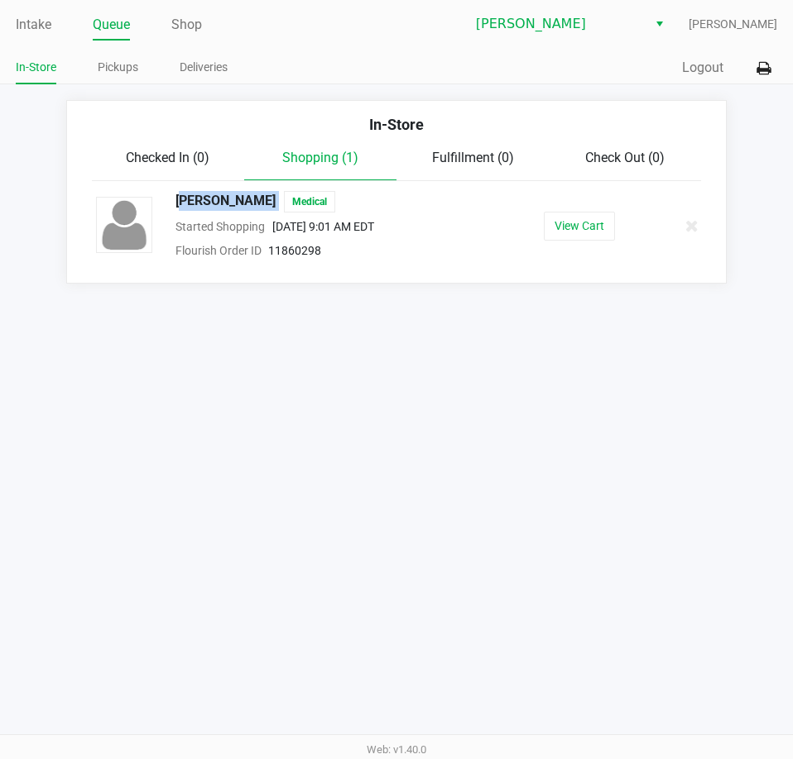
drag, startPoint x: 308, startPoint y: 199, endPoint x: 171, endPoint y: 210, distance: 136.9
click at [171, 210] on div "[PERSON_NAME] Medical" at bounding box center [315, 202] width 304 height 22
copy span "[PERSON_NAME]"
click at [264, 498] on div "Intake Queue Shop [PERSON_NAME] [PERSON_NAME] In-Store Pickups Deliveries Quick…" at bounding box center [396, 379] width 793 height 759
click at [566, 231] on button "View Cart" at bounding box center [579, 226] width 71 height 29
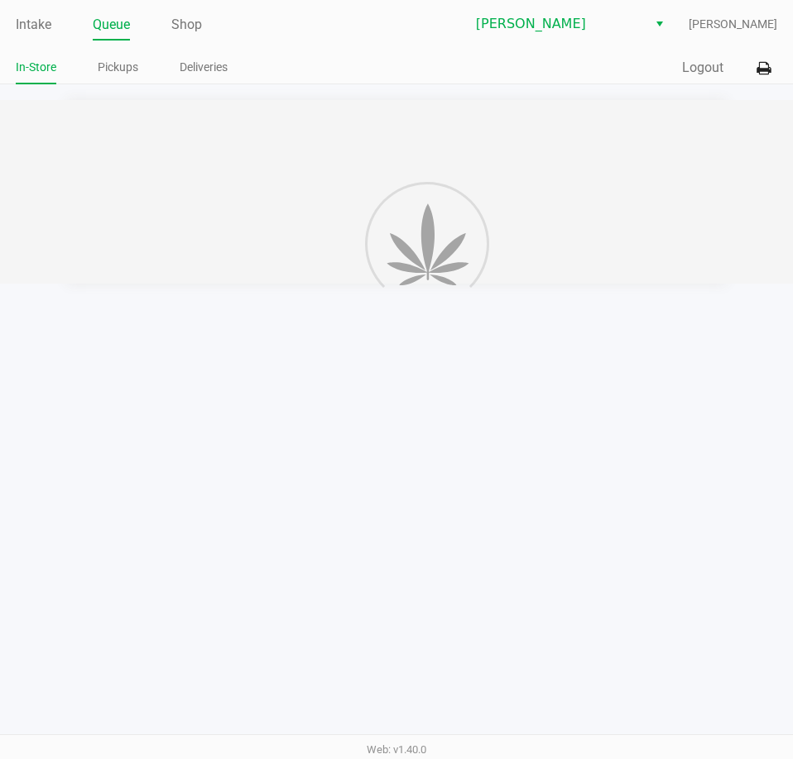
click at [483, 428] on div "Intake Queue Shop [PERSON_NAME] [PERSON_NAME] In-Store Pickups Deliveries Quick…" at bounding box center [396, 379] width 793 height 759
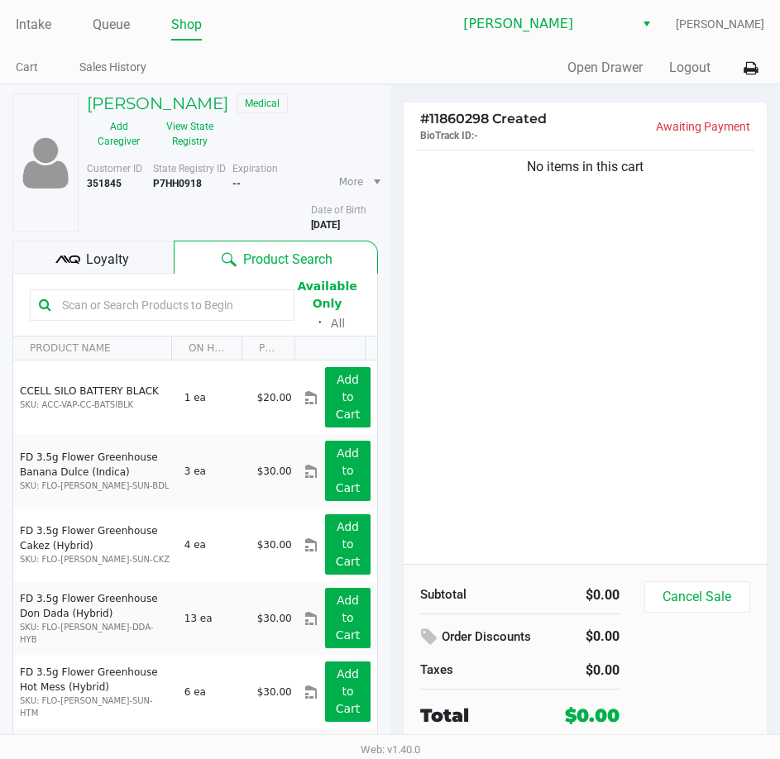
click at [490, 319] on div "No items in this cart" at bounding box center [586, 355] width 364 height 418
click at [201, 142] on button "View State Registry" at bounding box center [185, 133] width 69 height 41
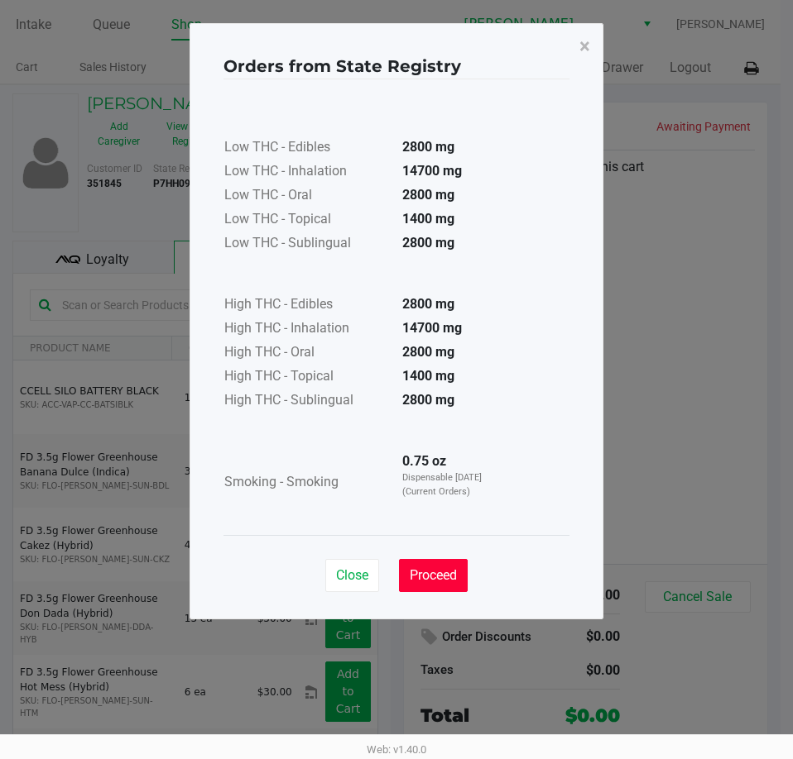
click at [441, 568] on span "Proceed" at bounding box center [433, 576] width 47 height 16
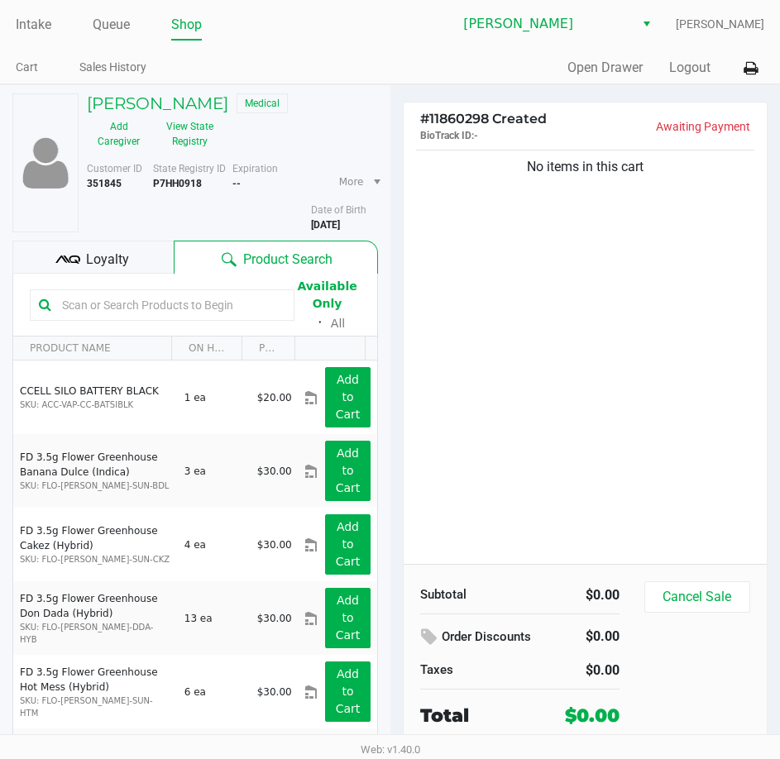
click at [498, 299] on div "No items in this cart" at bounding box center [586, 355] width 364 height 418
click at [28, 18] on link "Intake" at bounding box center [34, 24] width 36 height 23
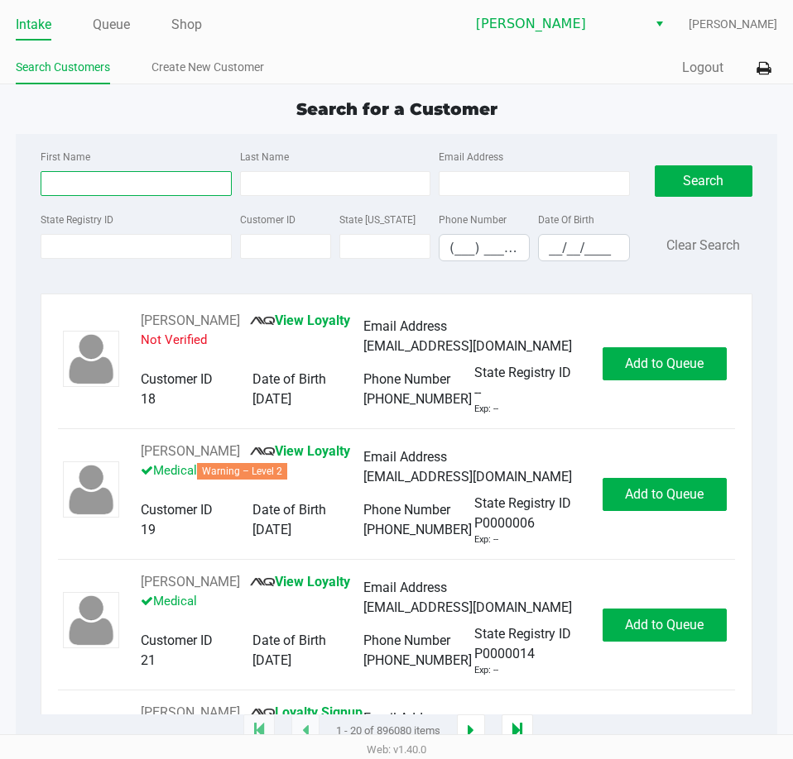
click at [79, 188] on input "First Name" at bounding box center [136, 183] width 190 height 25
type input "[PERSON_NAME]"
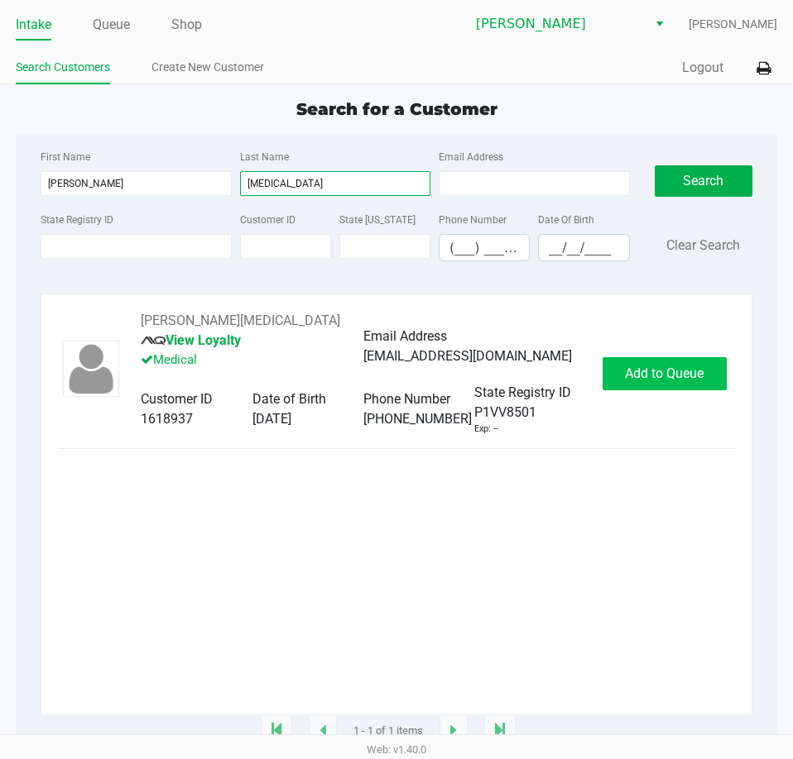
type input "[MEDICAL_DATA]"
click at [662, 367] on span "Add to Queue" at bounding box center [664, 374] width 79 height 16
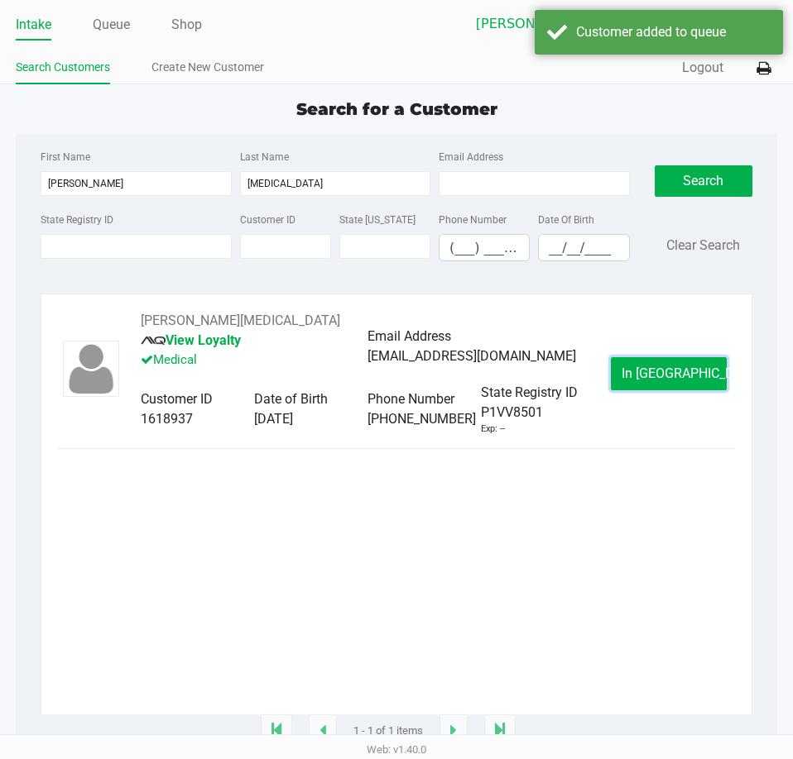
click at [662, 367] on span "In [GEOGRAPHIC_DATA]" at bounding box center [690, 374] width 139 height 16
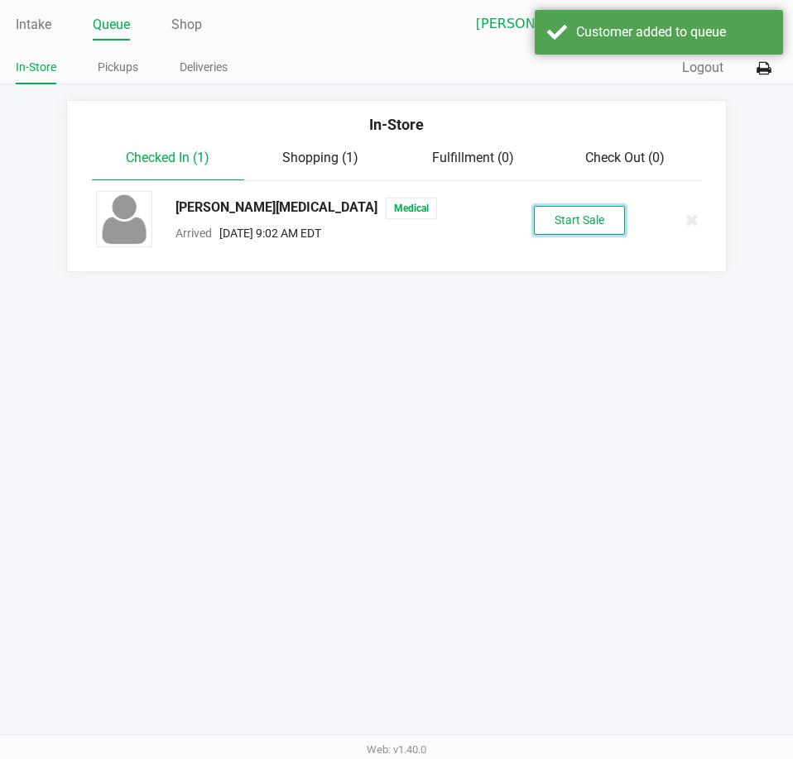
click at [583, 232] on button "Start Sale" at bounding box center [579, 220] width 91 height 29
click at [583, 451] on div "Intake Queue Shop [PERSON_NAME] [PERSON_NAME] In-Store Pickups Deliveries Quick…" at bounding box center [396, 379] width 793 height 759
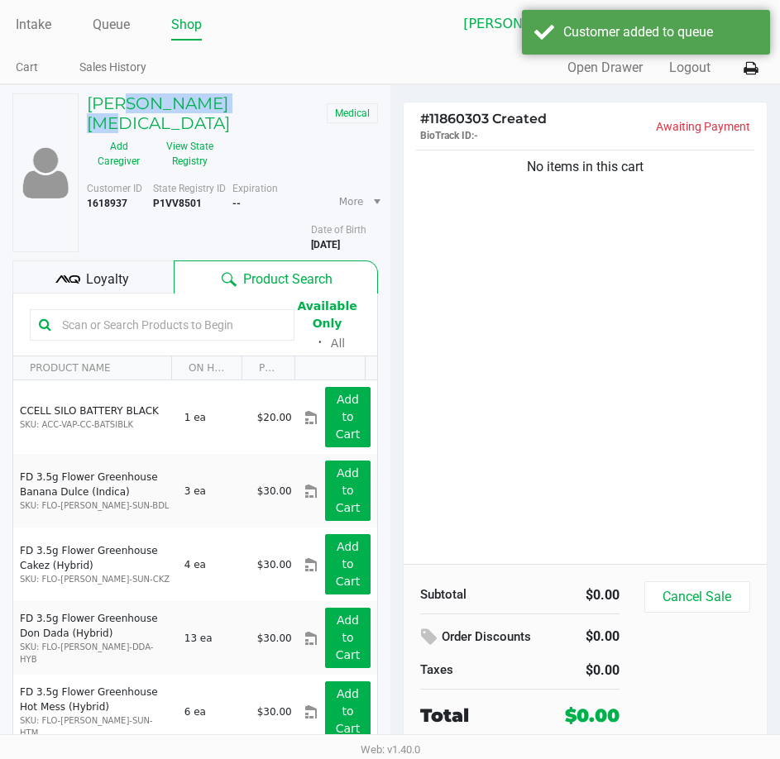
drag, startPoint x: 236, startPoint y: 102, endPoint x: 145, endPoint y: 31, distance: 115.5
click at [122, 98] on div "[PERSON_NAME][MEDICAL_DATA] Medical" at bounding box center [232, 113] width 316 height 40
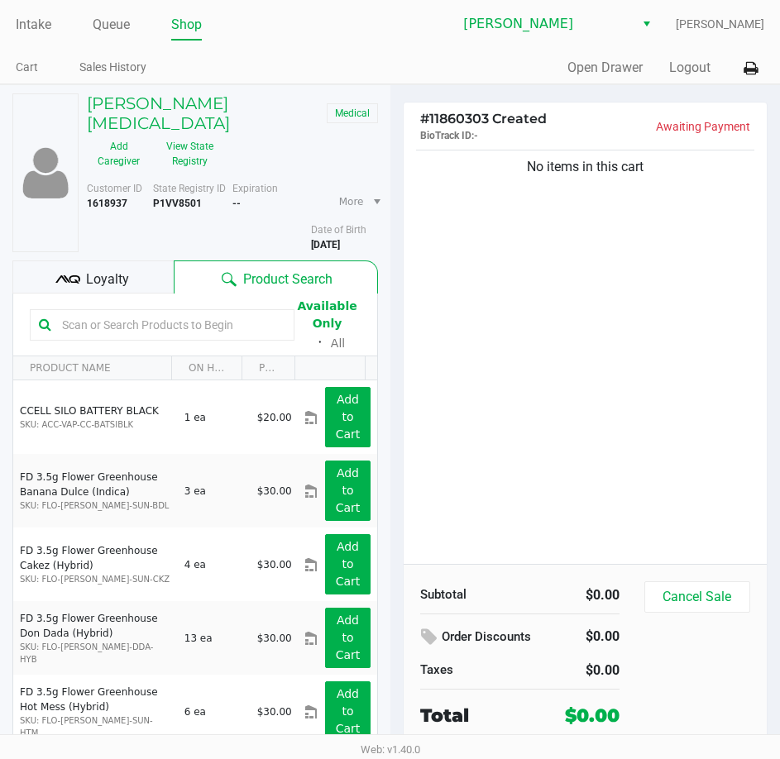
click at [90, 23] on ul "Intake Queue Shop" at bounding box center [203, 26] width 375 height 28
click at [109, 24] on link "Queue" at bounding box center [111, 24] width 37 height 23
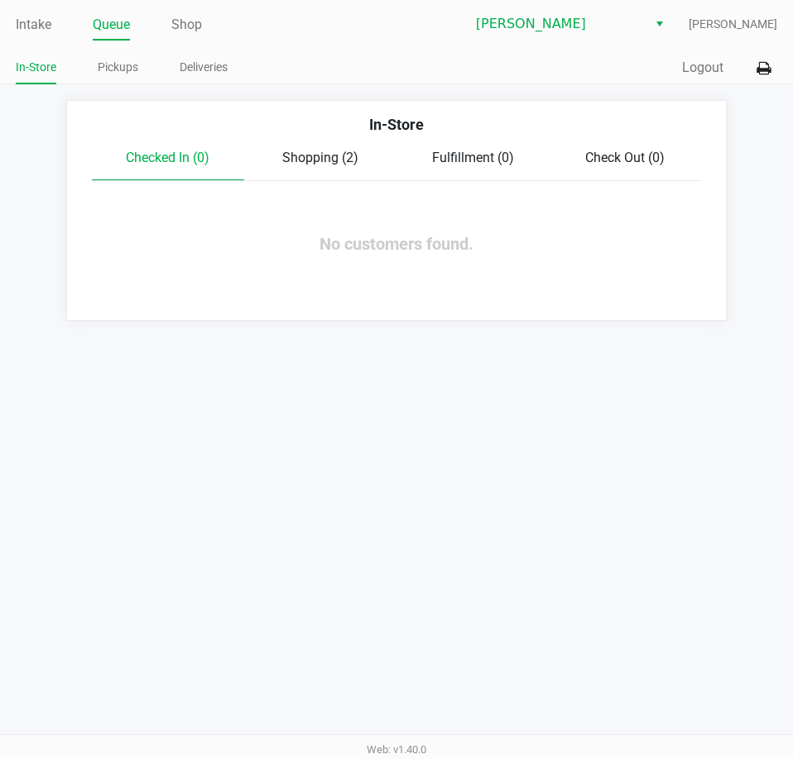
click at [311, 150] on span "Shopping (2)" at bounding box center [320, 158] width 76 height 16
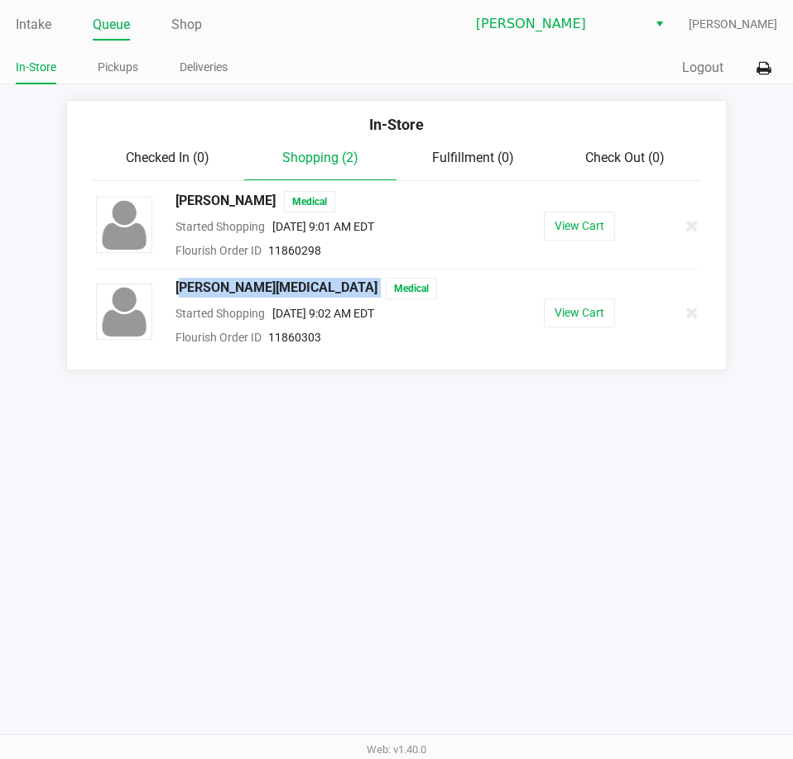
drag, startPoint x: 282, startPoint y: 284, endPoint x: 168, endPoint y: 284, distance: 114.2
click at [168, 284] on div "[PERSON_NAME][MEDICAL_DATA] Medical" at bounding box center [315, 289] width 304 height 22
copy span "[PERSON_NAME][MEDICAL_DATA]"
click at [558, 299] on button "View Cart" at bounding box center [579, 313] width 71 height 29
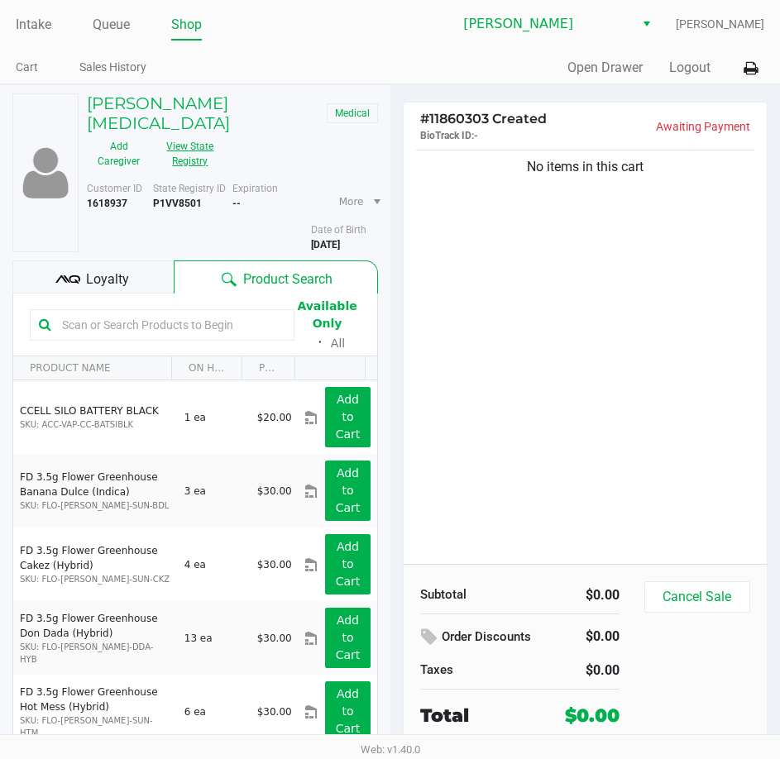
click at [223, 133] on div "Add Caregiver View State Registry" at bounding box center [153, 153] width 158 height 41
click at [201, 134] on button "View State Registry" at bounding box center [185, 153] width 69 height 41
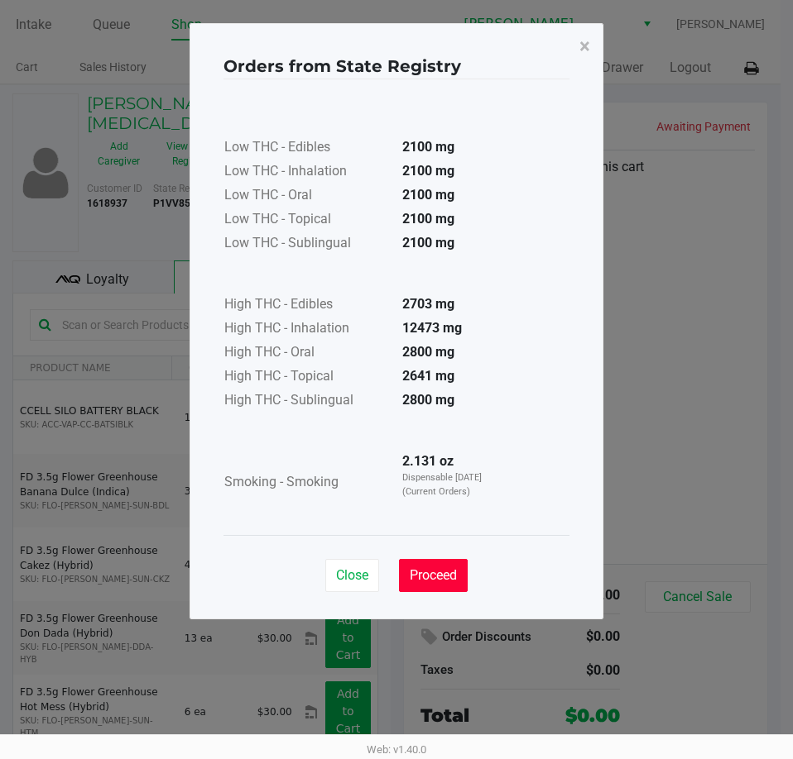
drag, startPoint x: 440, startPoint y: 578, endPoint x: 567, endPoint y: 469, distance: 167.2
click at [441, 572] on span "Proceed" at bounding box center [433, 576] width 47 height 16
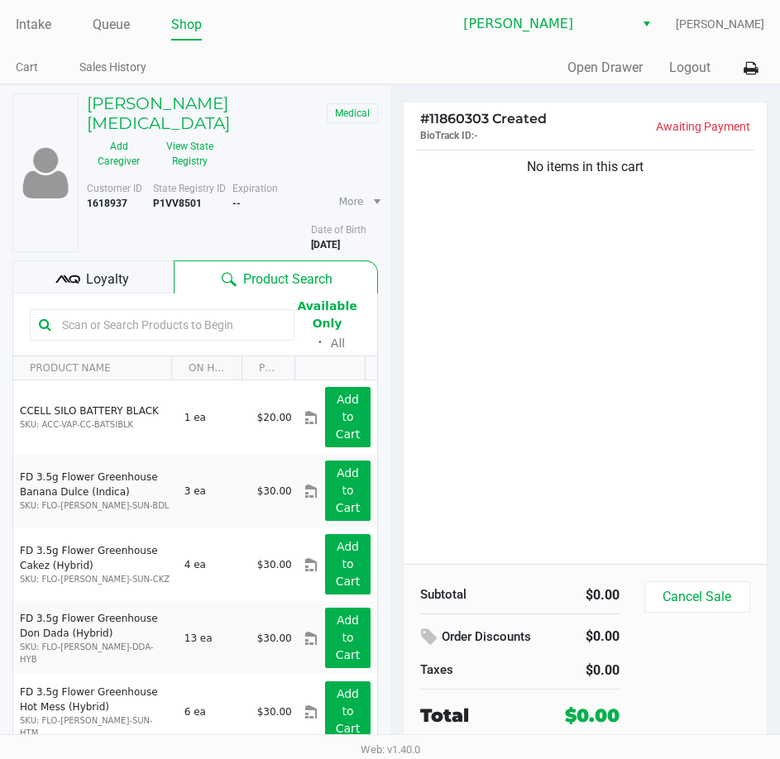
drag, startPoint x: 588, startPoint y: 441, endPoint x: 235, endPoint y: 247, distance: 403.2
click at [587, 438] on div "Orders from State Registry × Low THC - Edibles 2100 mg Low THC - Inhalation 210…" at bounding box center [391, 280] width 414 height 596
click at [25, 22] on link "Intake" at bounding box center [34, 24] width 36 height 23
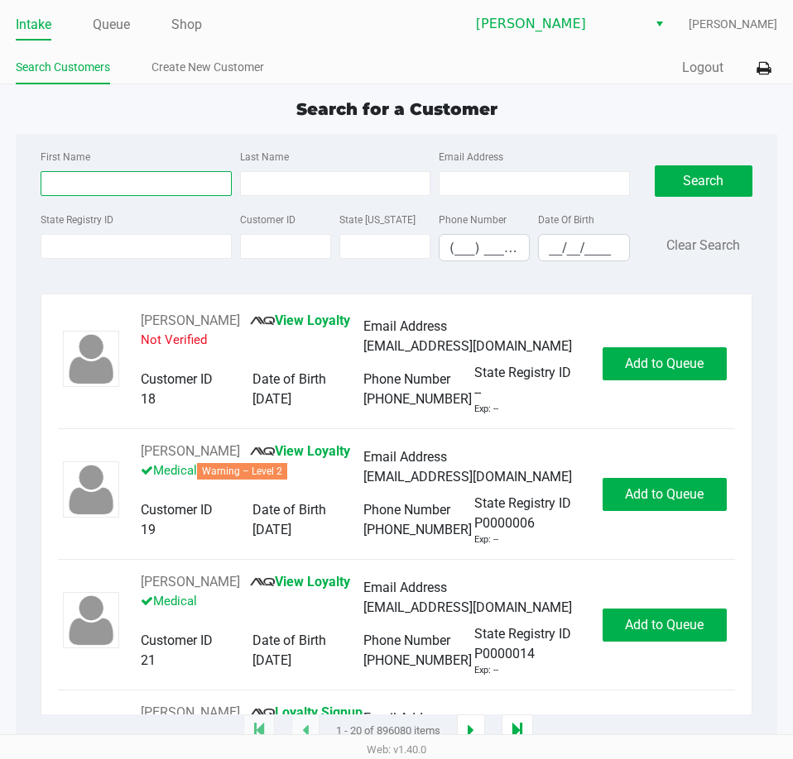
click at [95, 180] on input "First Name" at bounding box center [136, 183] width 190 height 25
click at [147, 193] on input "First Name" at bounding box center [136, 183] width 190 height 25
type input "cor"
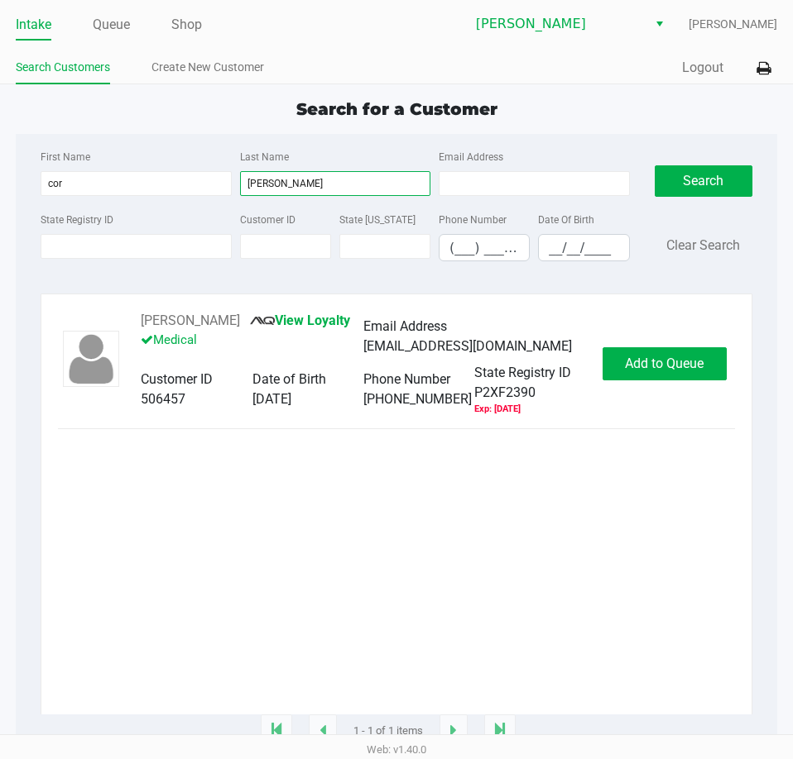
type input "[PERSON_NAME]"
drag, startPoint x: 262, startPoint y: 321, endPoint x: 141, endPoint y: 323, distance: 121.6
click at [141, 323] on div "[PERSON_NAME] View Loyalty Medical" at bounding box center [252, 337] width 223 height 52
copy div "[PERSON_NAME]"
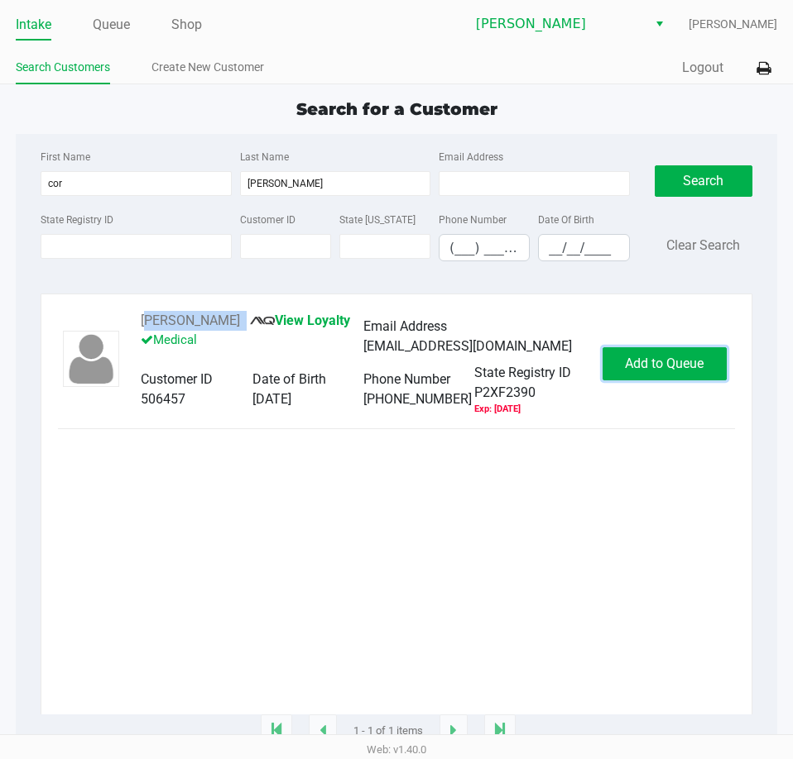
click at [668, 370] on span "Add to Queue" at bounding box center [664, 364] width 79 height 16
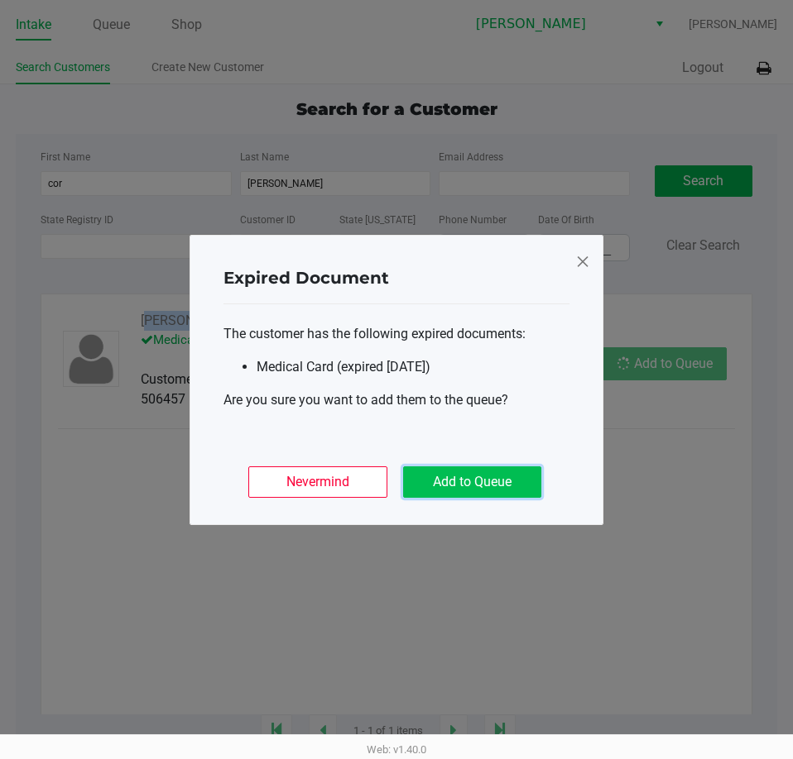
click at [488, 472] on button "Add to Queue" at bounding box center [472, 482] width 138 height 31
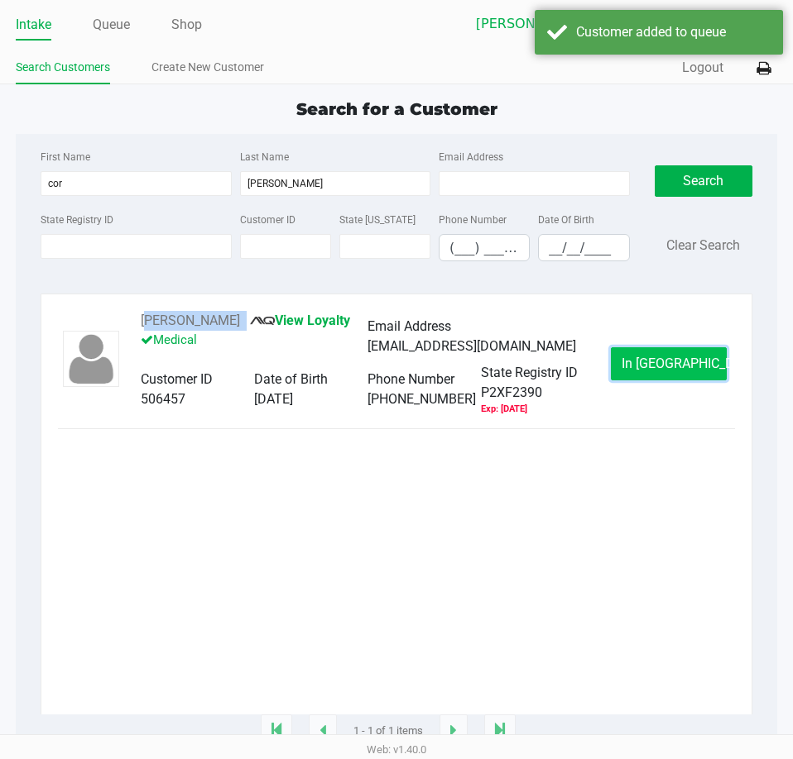
click at [654, 371] on span "In [GEOGRAPHIC_DATA]" at bounding box center [690, 364] width 139 height 16
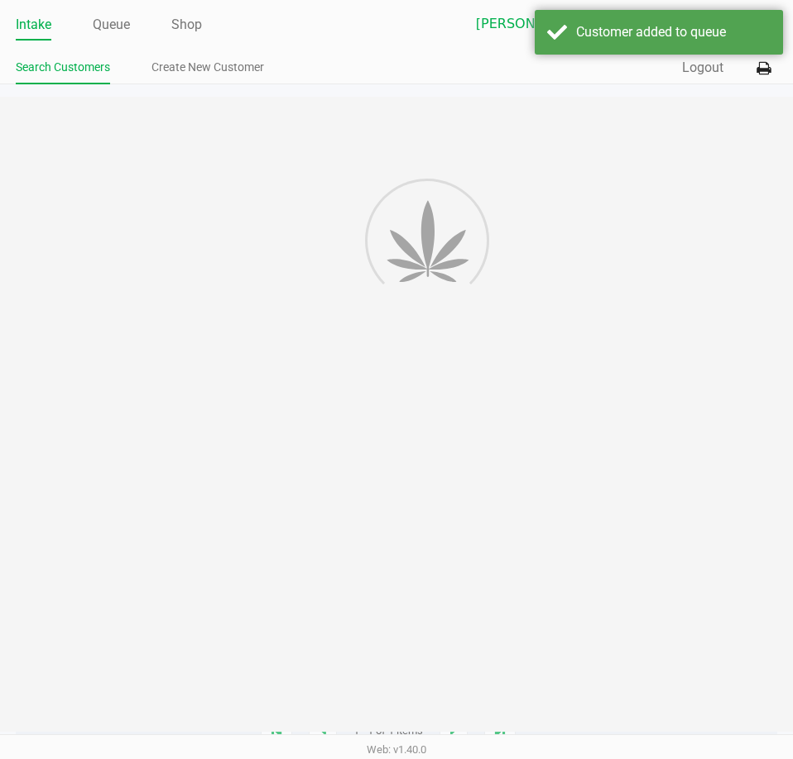
click at [600, 561] on div "Intake Queue Shop [PERSON_NAME] [PERSON_NAME] Search Customers Create New Custo…" at bounding box center [396, 379] width 793 height 759
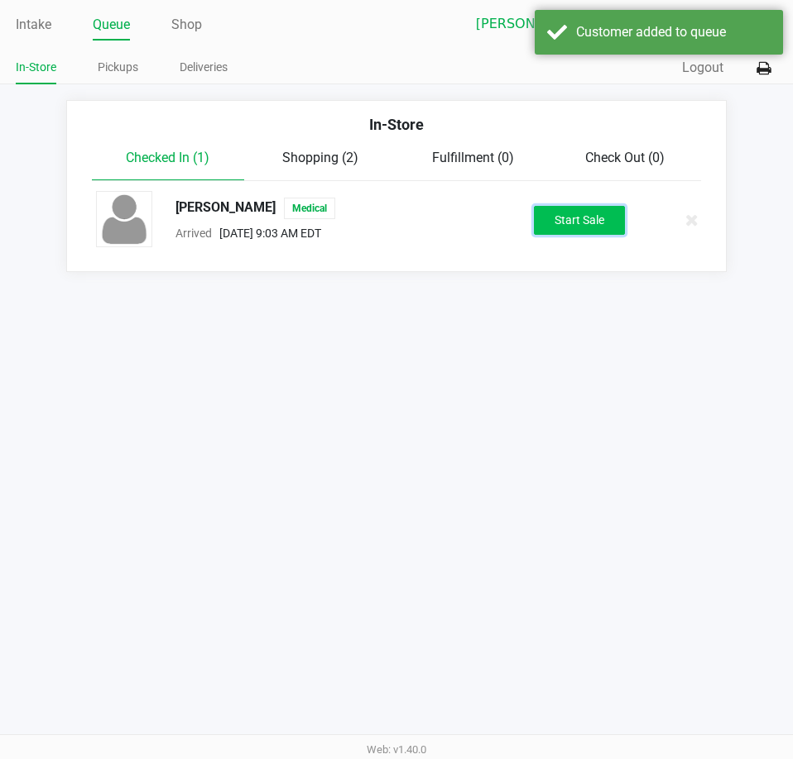
click at [567, 223] on button "Start Sale" at bounding box center [579, 220] width 91 height 29
click at [458, 477] on div "Intake Queue Shop [PERSON_NAME] [PERSON_NAME] In-Store Pickups Deliveries Quick…" at bounding box center [396, 379] width 793 height 759
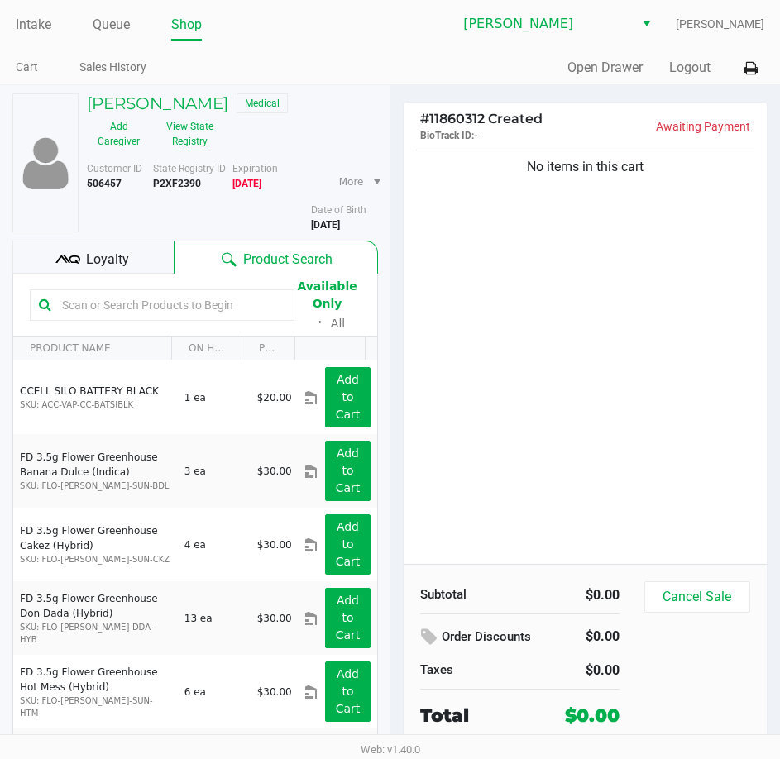
click at [194, 128] on button "View State Registry" at bounding box center [185, 133] width 69 height 41
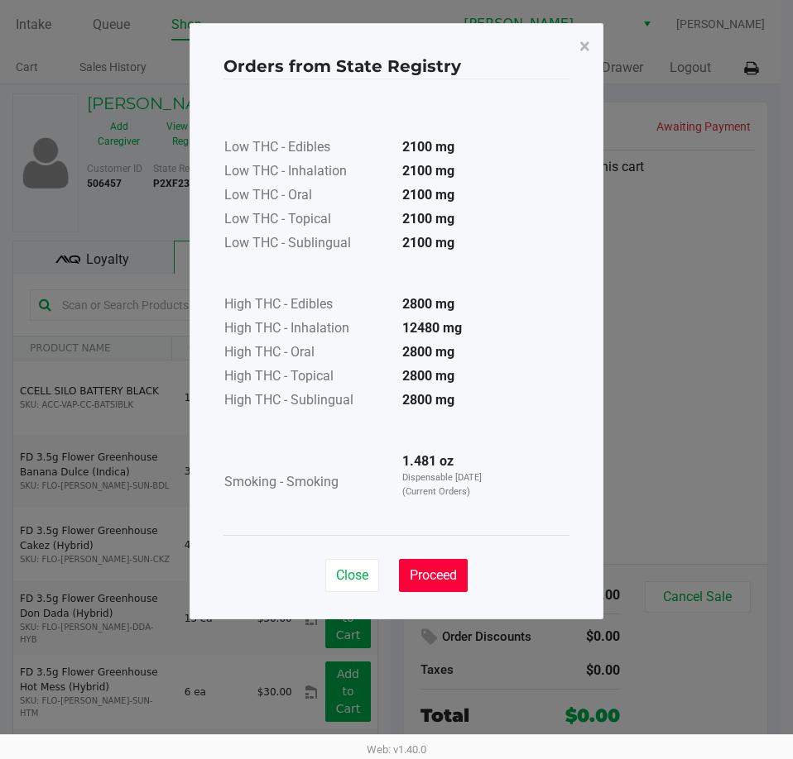
drag, startPoint x: 427, startPoint y: 572, endPoint x: 568, endPoint y: 357, distance: 257.4
click at [431, 563] on button "Proceed" at bounding box center [433, 575] width 69 height 33
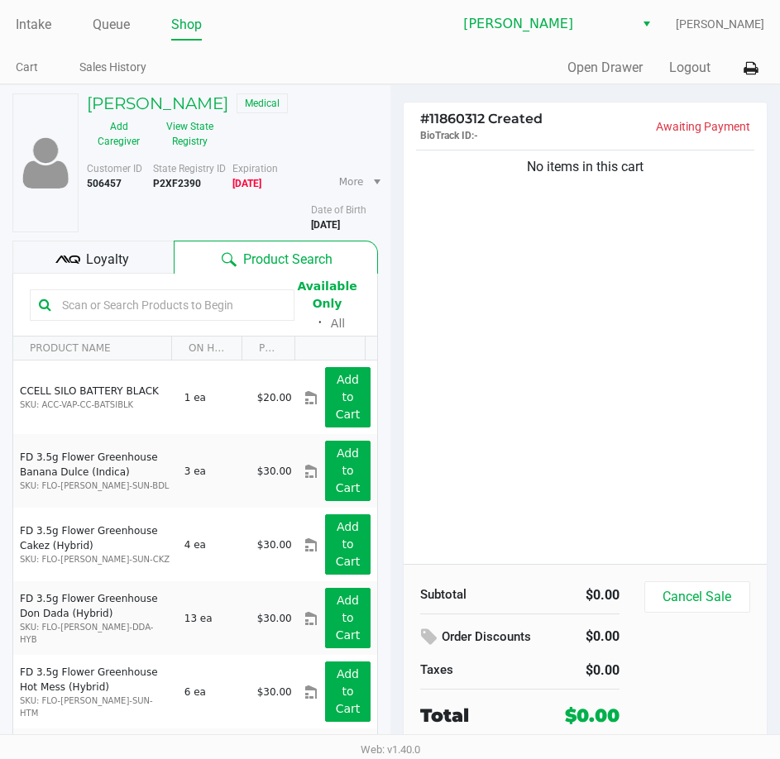
click at [568, 357] on div "Orders from State Registry × Low THC - Edibles 2100 mg Low THC - Inhalation 210…" at bounding box center [391, 280] width 414 height 596
click at [516, 314] on div "No items in this cart" at bounding box center [586, 355] width 364 height 418
click at [689, 608] on button "Cancel Sale" at bounding box center [697, 597] width 106 height 31
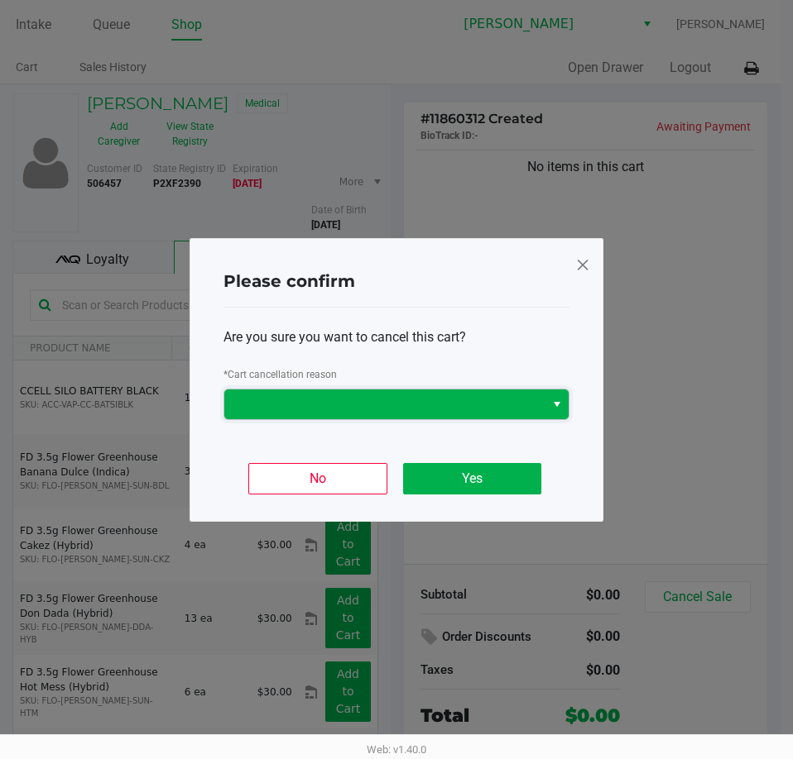
click at [410, 399] on span at bounding box center [384, 405] width 300 height 20
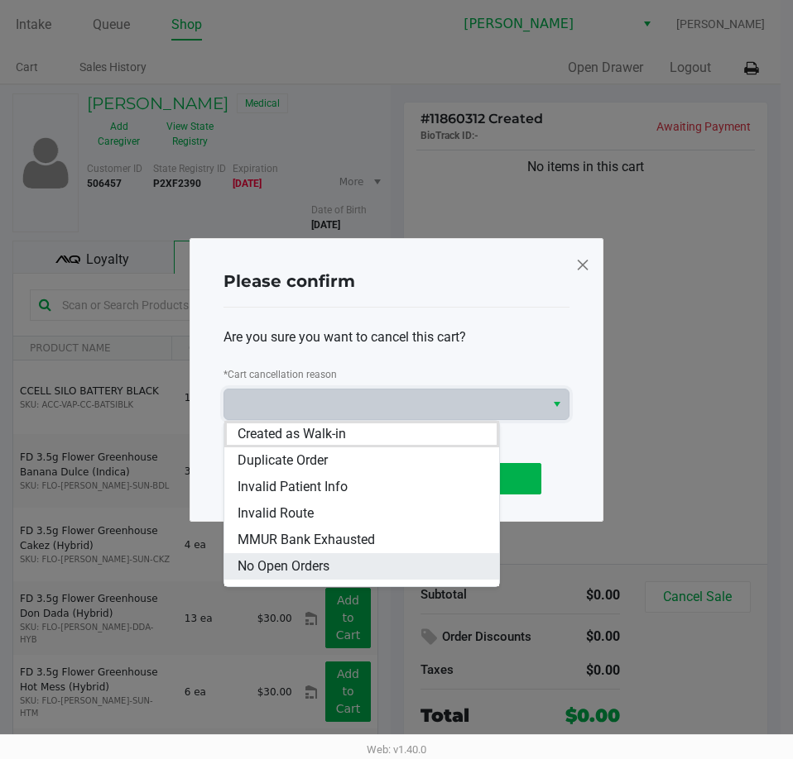
scroll to position [99, 0]
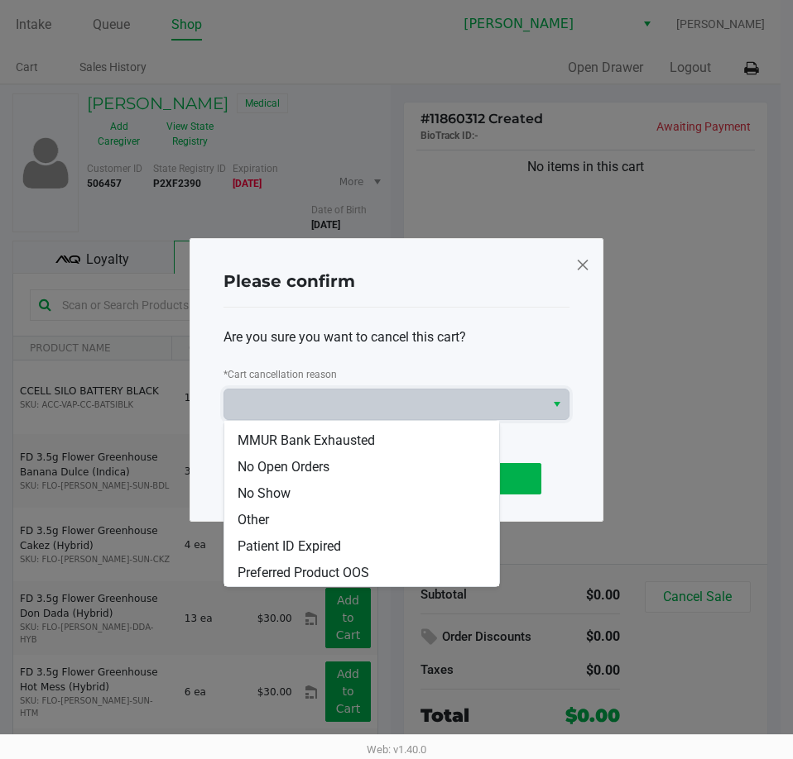
click at [254, 512] on span "Other" at bounding box center [252, 520] width 31 height 20
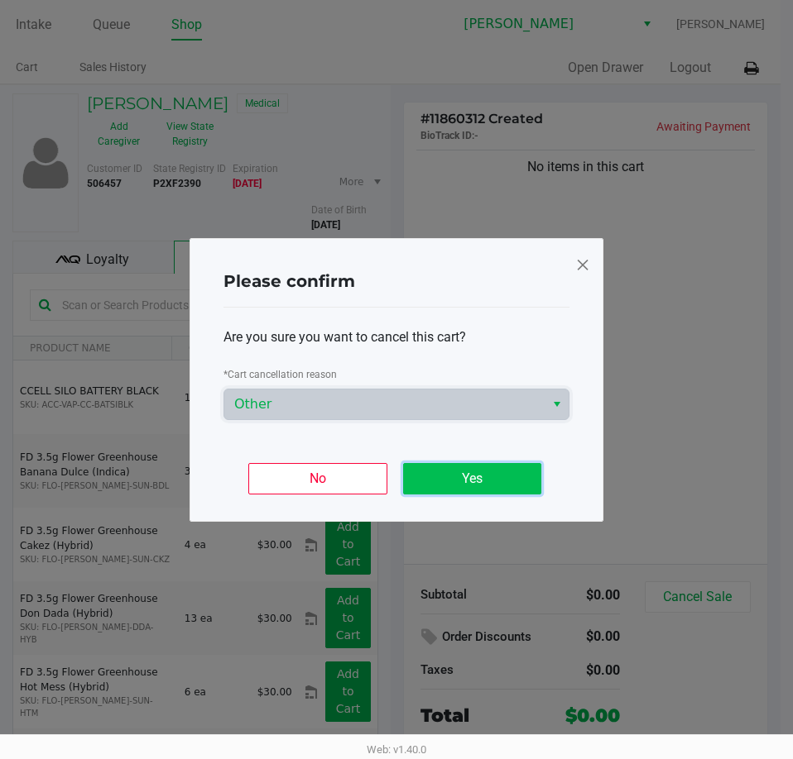
click at [451, 478] on button "Yes" at bounding box center [472, 478] width 138 height 31
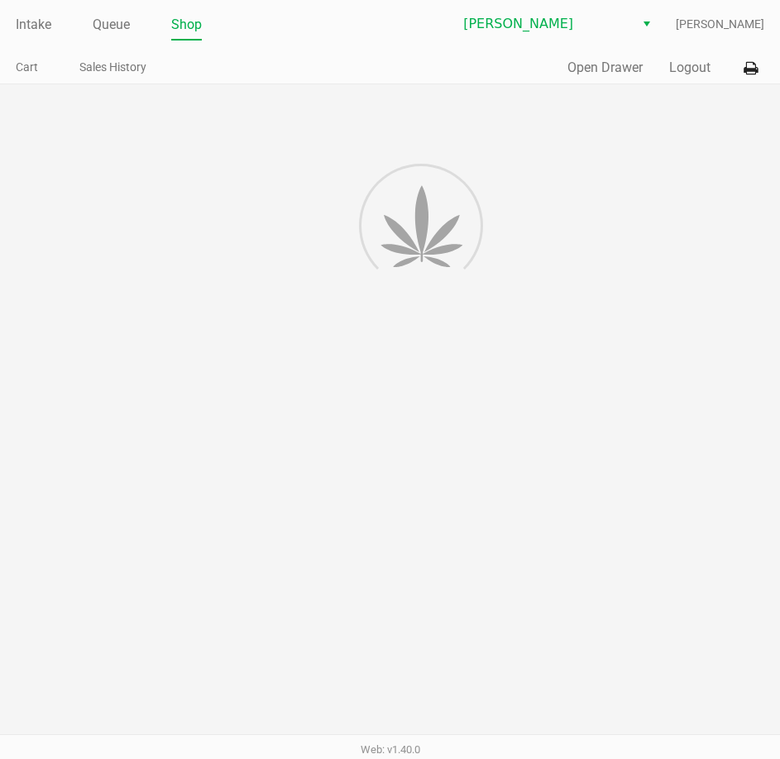
click at [606, 383] on div at bounding box center [390, 451] width 780 height 734
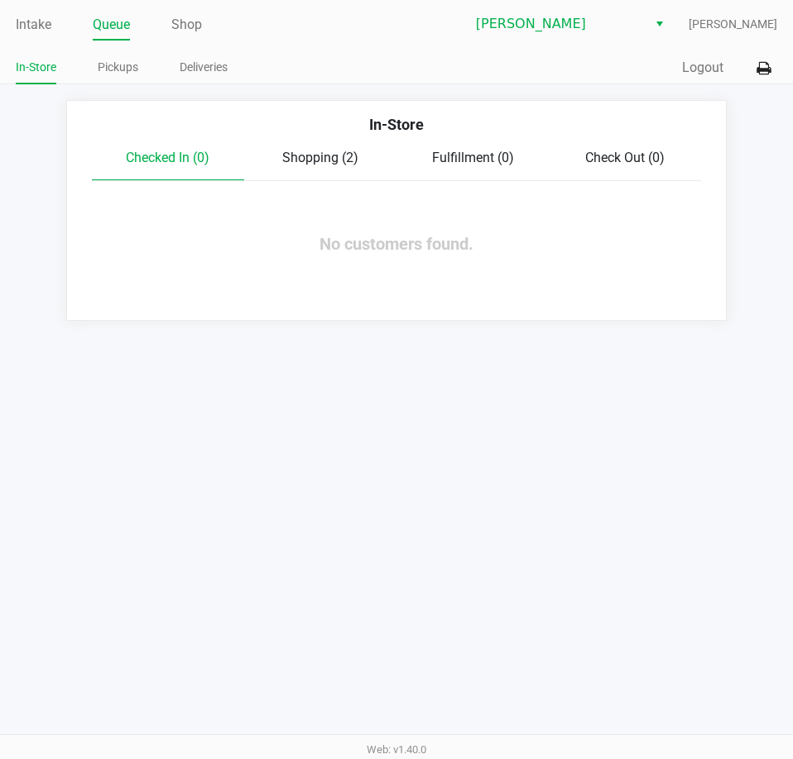
click at [335, 163] on span "Shopping (2)" at bounding box center [320, 158] width 76 height 16
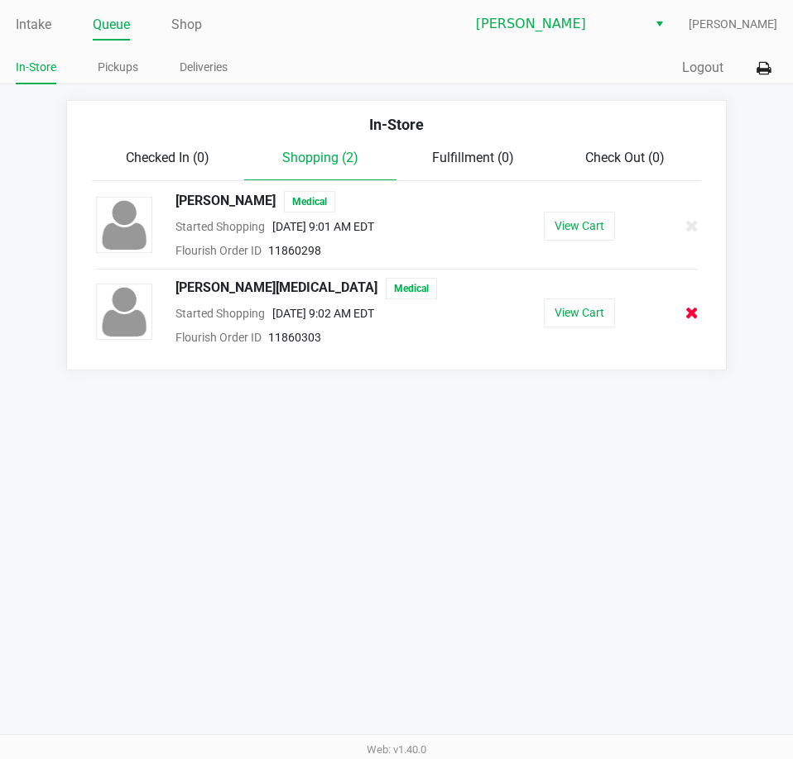
click at [691, 318] on icon at bounding box center [691, 313] width 13 height 12
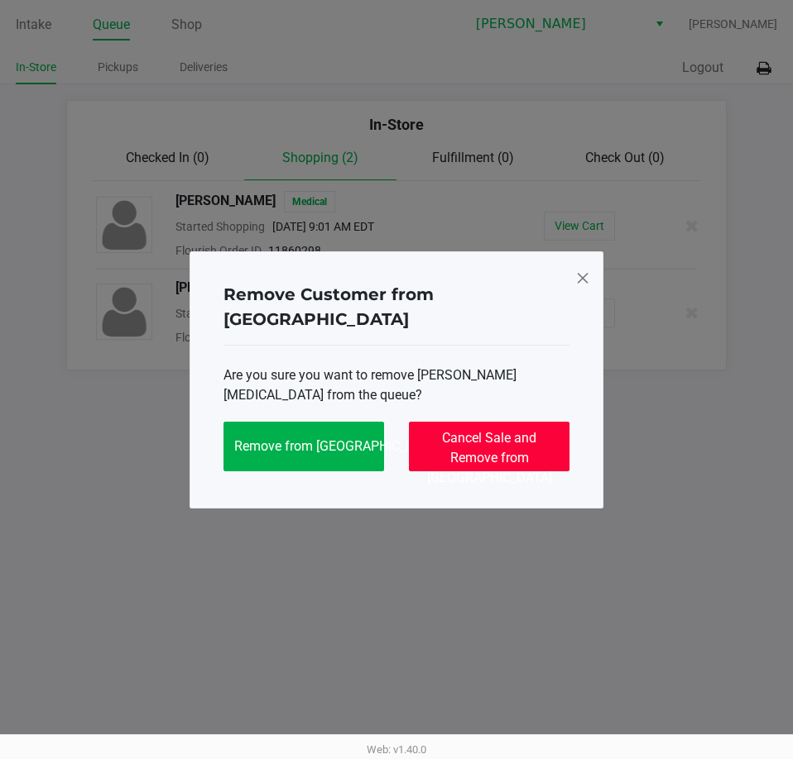
click at [439, 430] on button "Cancel Sale and Remove from [GEOGRAPHIC_DATA]" at bounding box center [489, 447] width 160 height 50
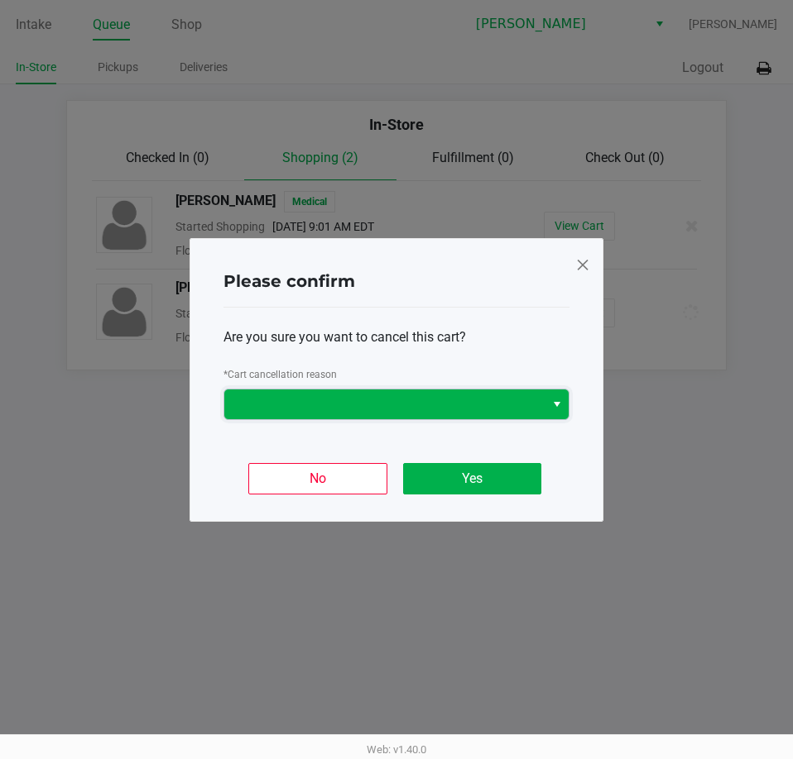
click at [403, 402] on span at bounding box center [384, 405] width 300 height 20
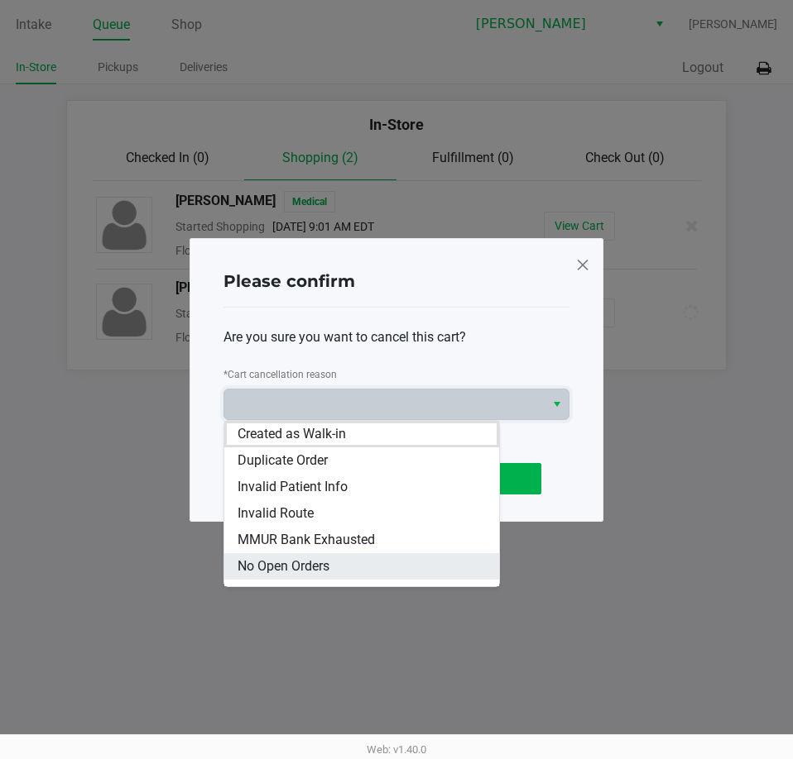
click at [306, 563] on span "No Open Orders" at bounding box center [283, 567] width 92 height 20
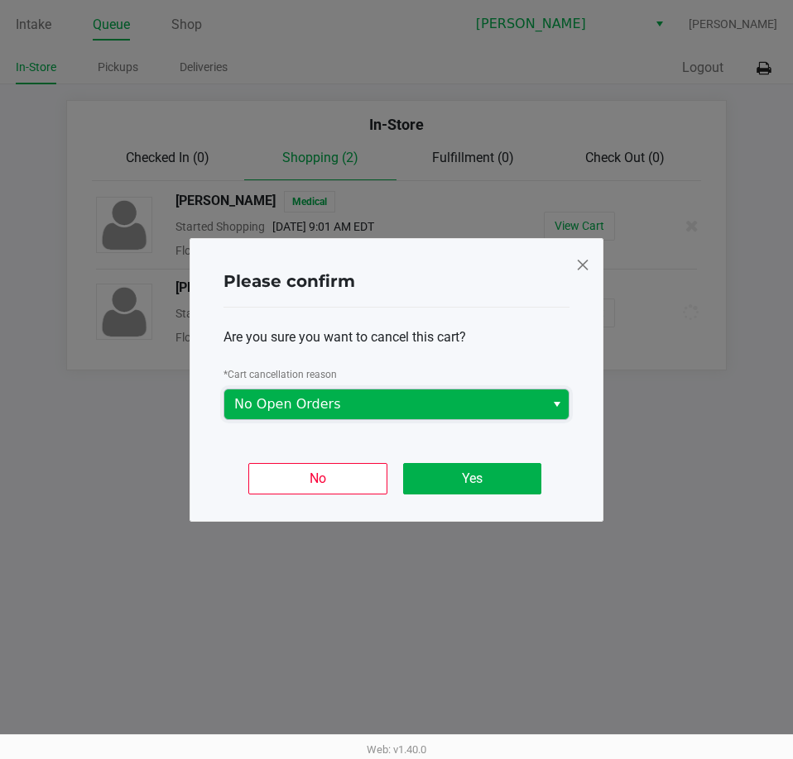
click at [337, 414] on span "No Open Orders" at bounding box center [384, 405] width 300 height 20
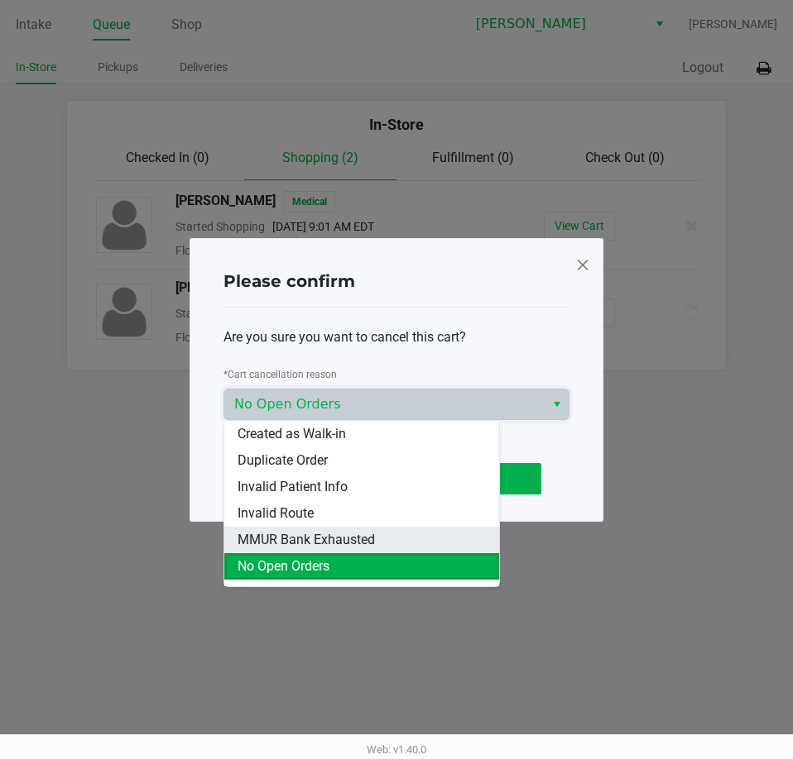
scroll to position [99, 0]
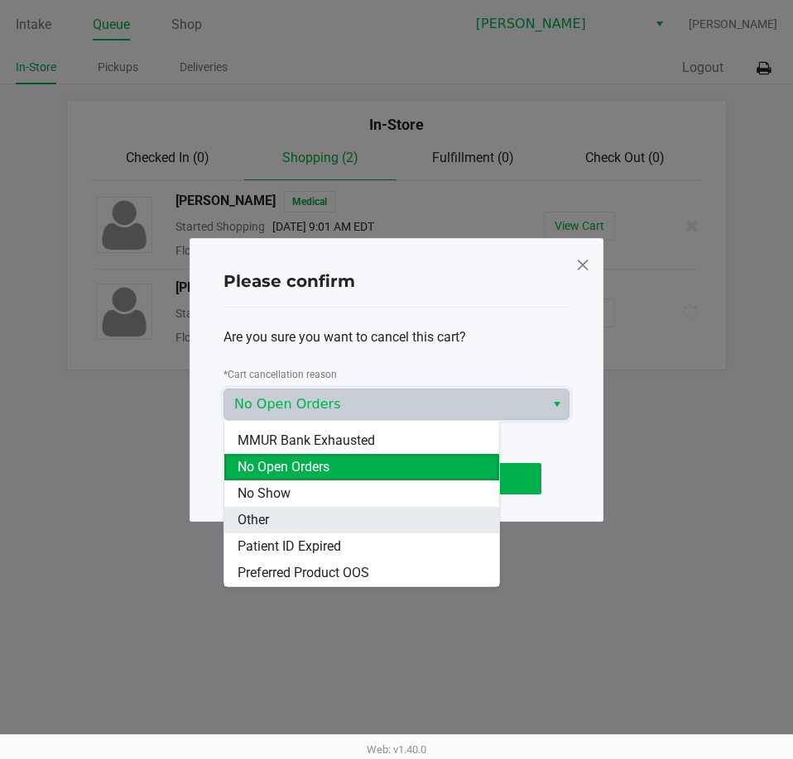
click at [242, 524] on span "Other" at bounding box center [252, 520] width 31 height 20
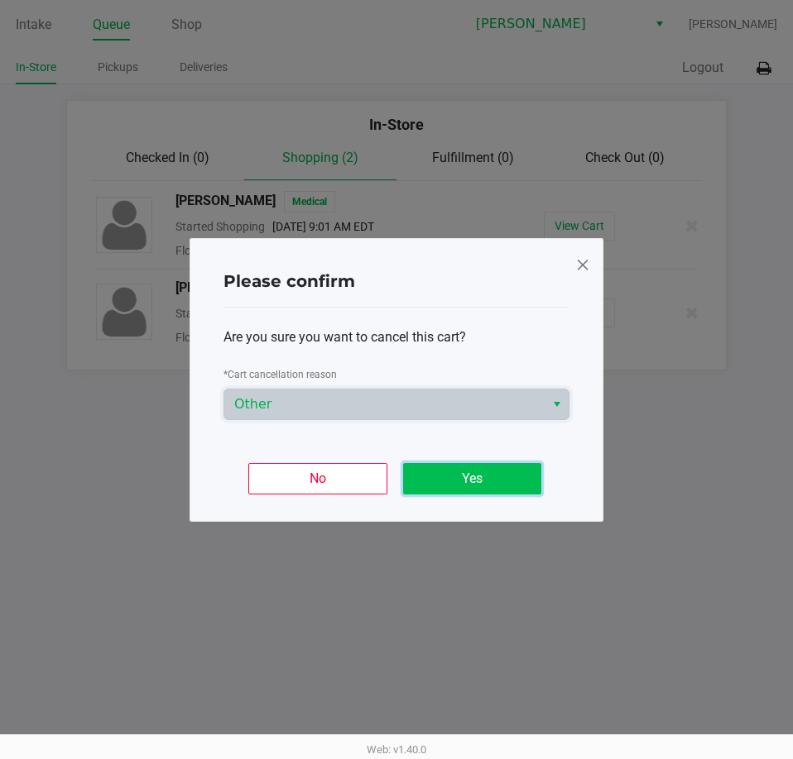
click at [461, 480] on button "Yes" at bounding box center [472, 478] width 138 height 31
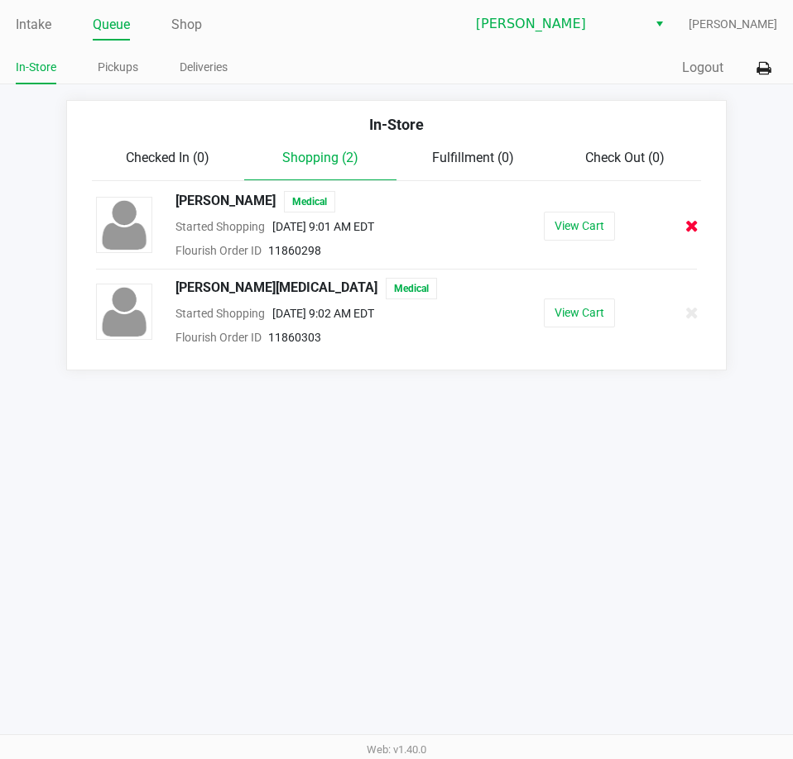
click at [689, 225] on icon at bounding box center [691, 226] width 13 height 12
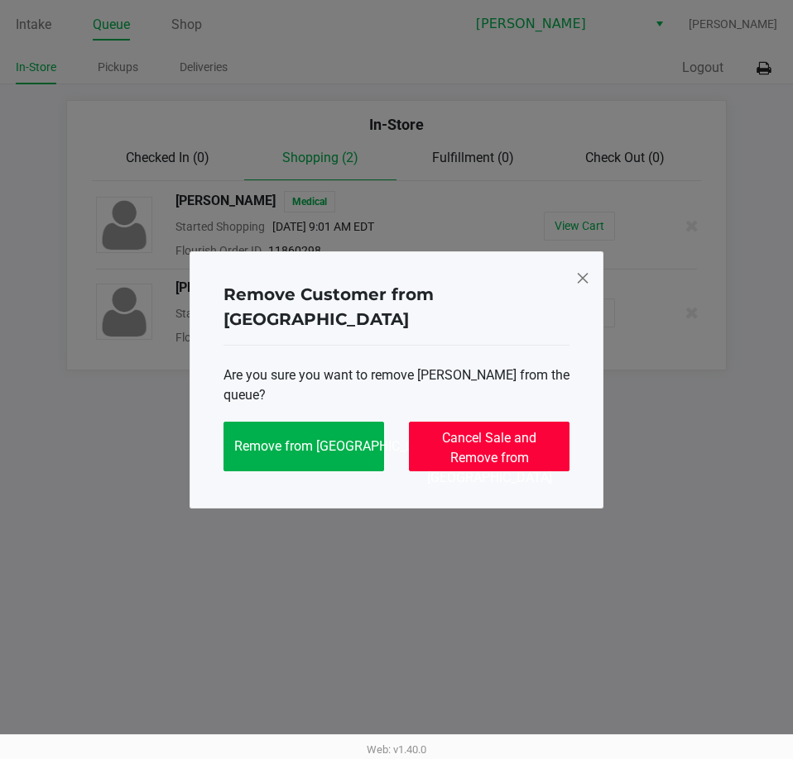
click at [455, 438] on span "Cancel Sale and Remove from [GEOGRAPHIC_DATA]" at bounding box center [489, 457] width 125 height 55
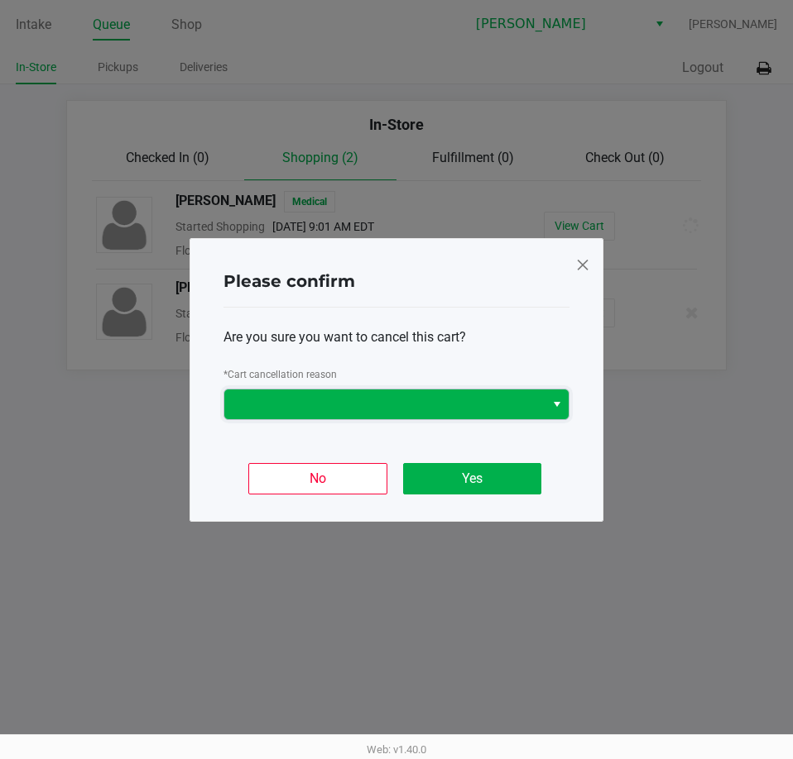
click at [364, 399] on span at bounding box center [384, 405] width 300 height 20
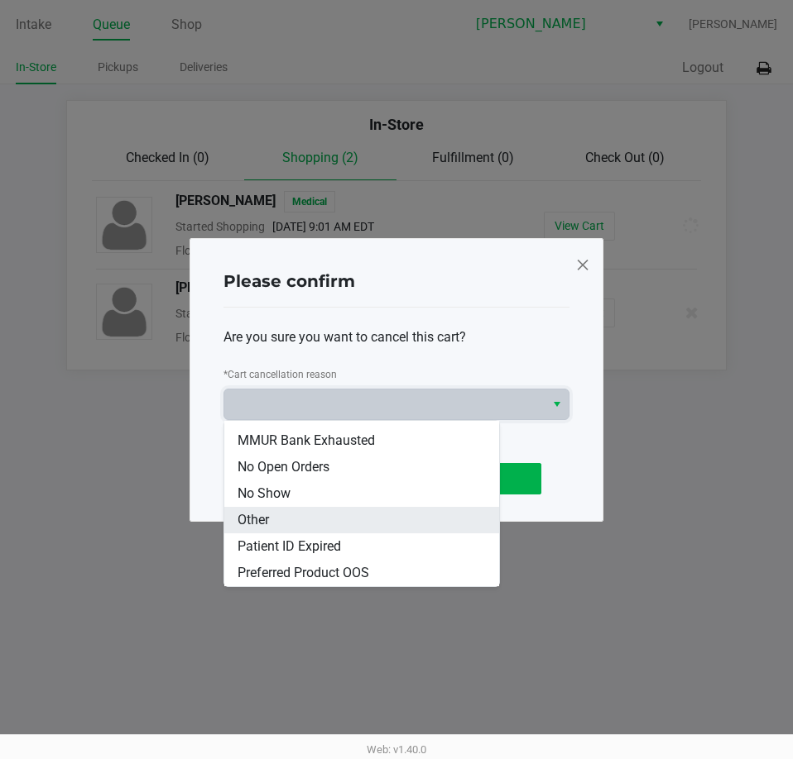
click at [262, 522] on span "Other" at bounding box center [252, 520] width 31 height 20
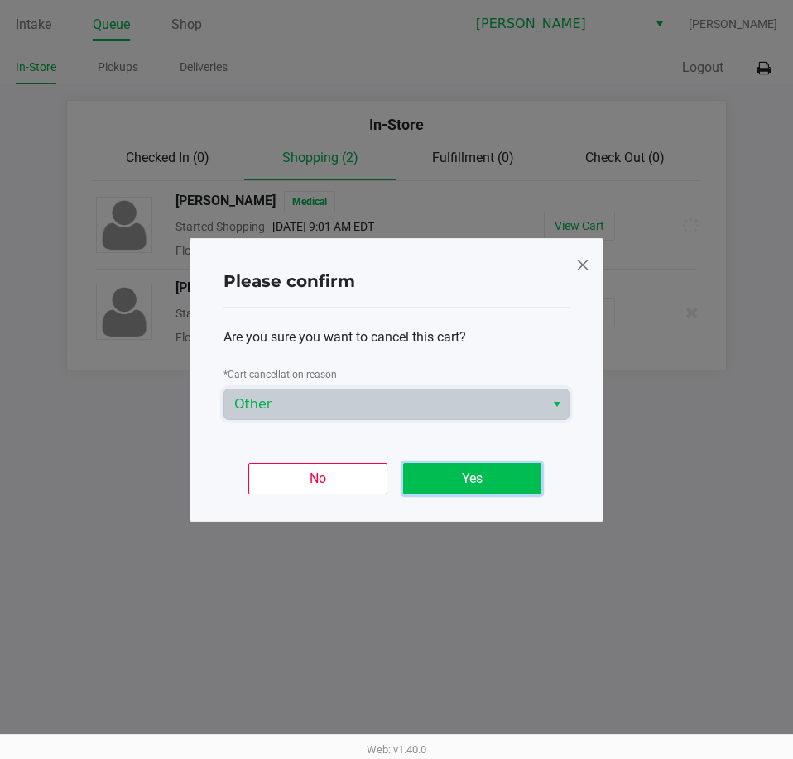
click at [468, 483] on button "Yes" at bounding box center [472, 478] width 138 height 31
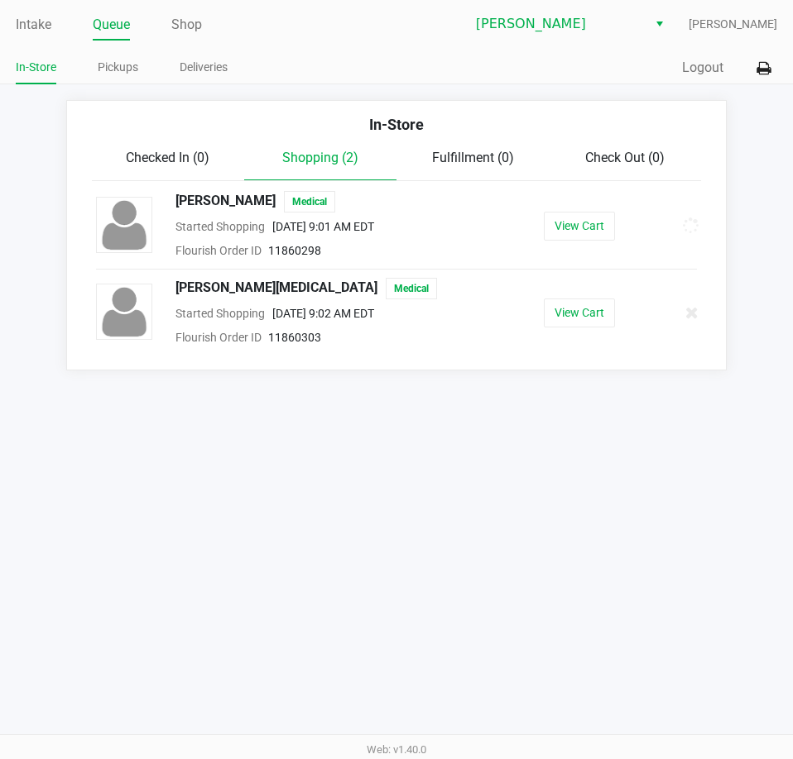
click at [455, 584] on div "Intake Queue Shop [PERSON_NAME] [PERSON_NAME] In-Store Pickups Deliveries Quick…" at bounding box center [396, 379] width 793 height 759
click at [405, 480] on div "Intake Queue Shop [PERSON_NAME] [PERSON_NAME] In-Store Pickups Deliveries Quick…" at bounding box center [396, 379] width 793 height 759
click at [116, 26] on link "Queue" at bounding box center [111, 24] width 37 height 23
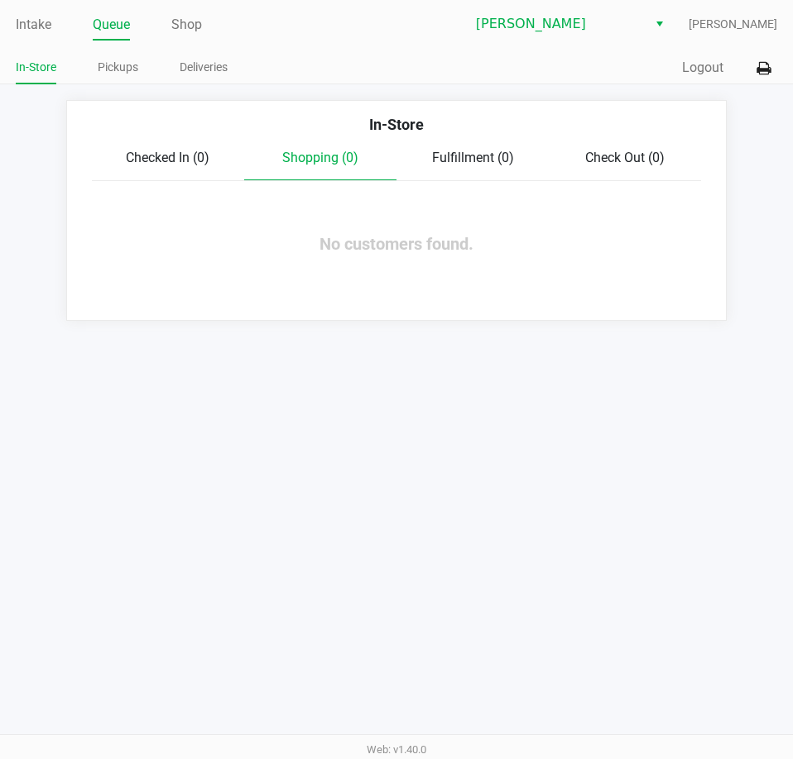
click at [405, 448] on div "Intake Queue Shop [PERSON_NAME] [PERSON_NAME] In-Store Pickups Deliveries Quick…" at bounding box center [396, 379] width 793 height 759
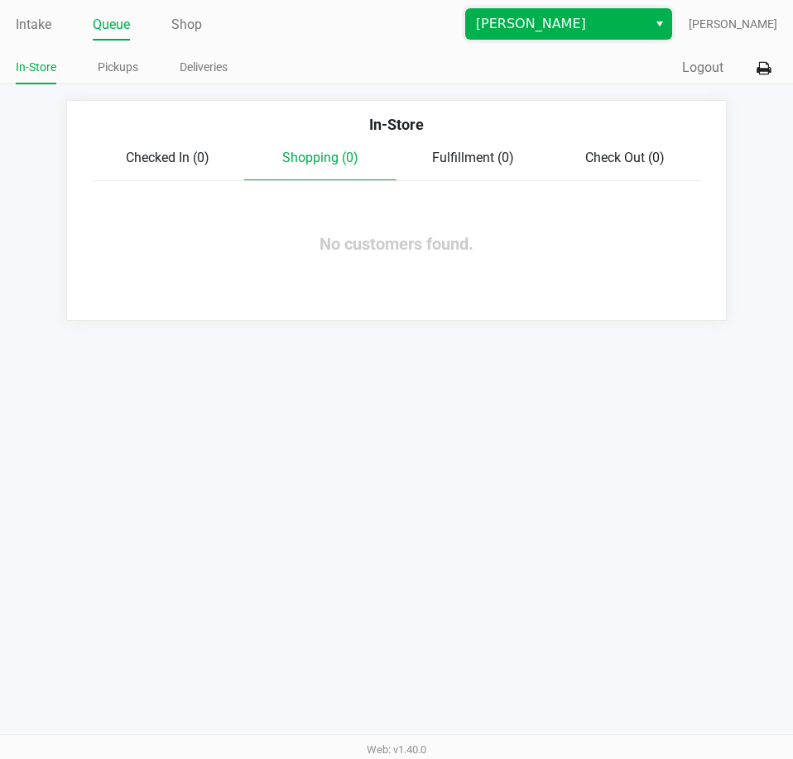
click at [509, 25] on span "[PERSON_NAME]" at bounding box center [556, 24] width 161 height 20
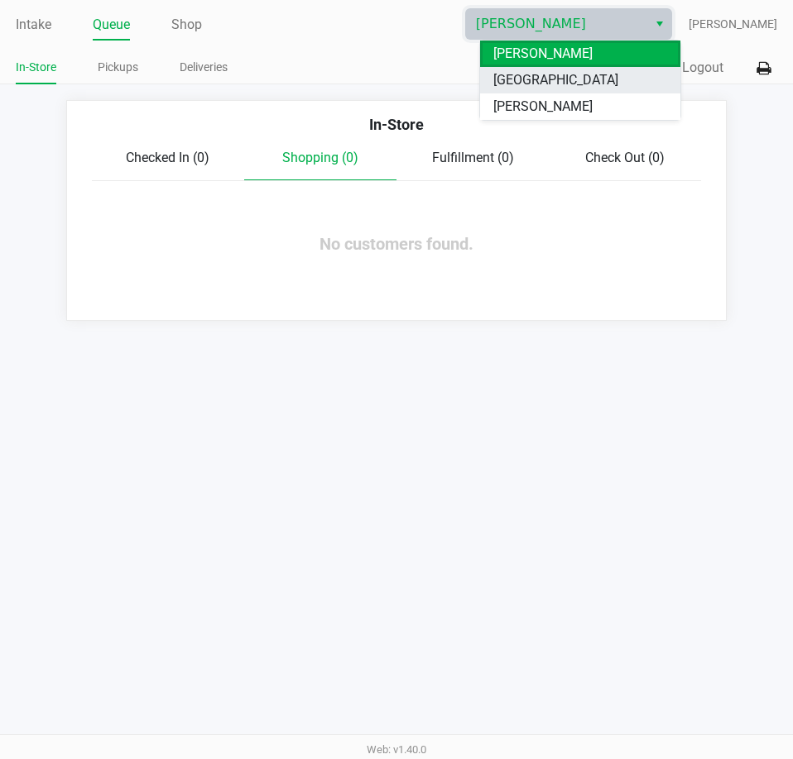
click at [520, 89] on span "[GEOGRAPHIC_DATA]" at bounding box center [555, 80] width 125 height 20
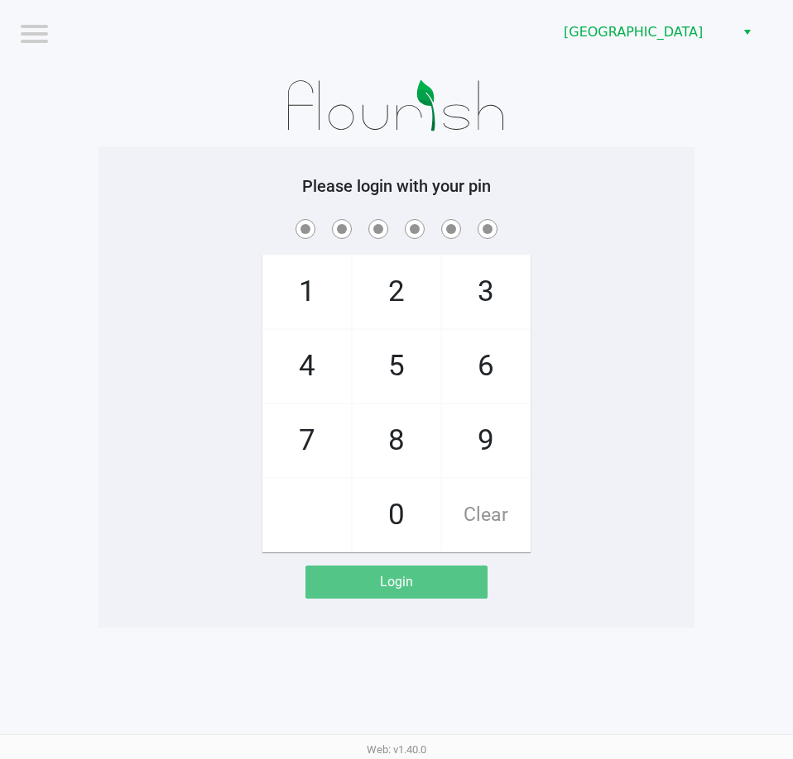
click at [617, 280] on div "1 4 7 2 5 8 0 3 6 9 Clear" at bounding box center [396, 384] width 596 height 337
checkbox input "true"
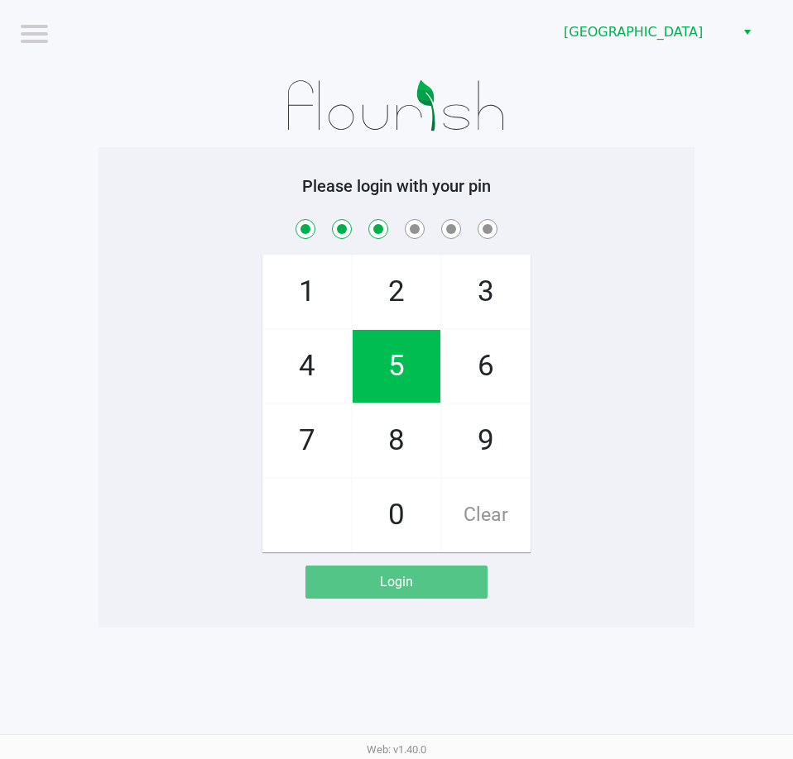
checkbox input "true"
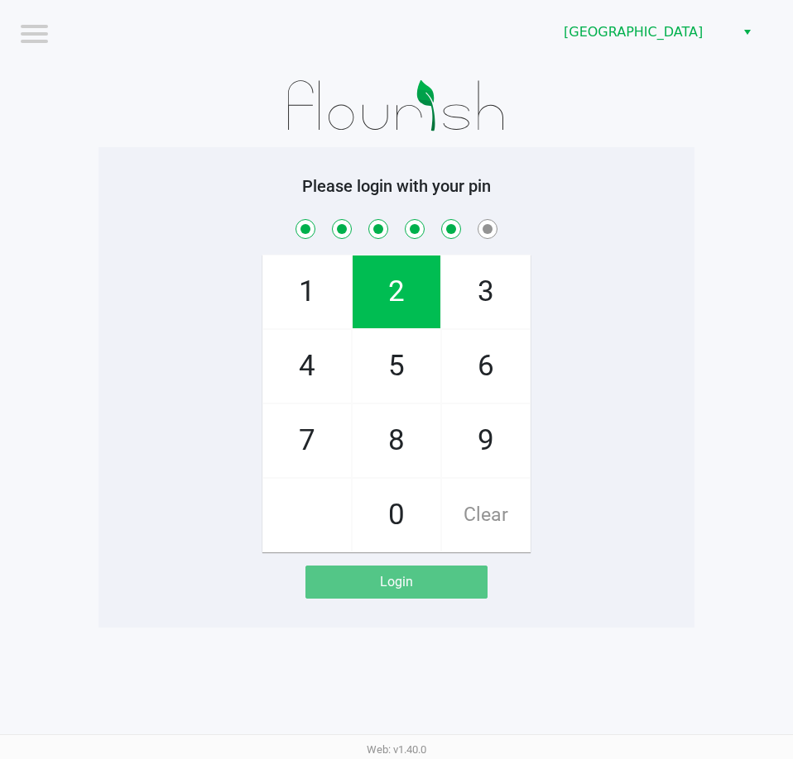
checkbox input "true"
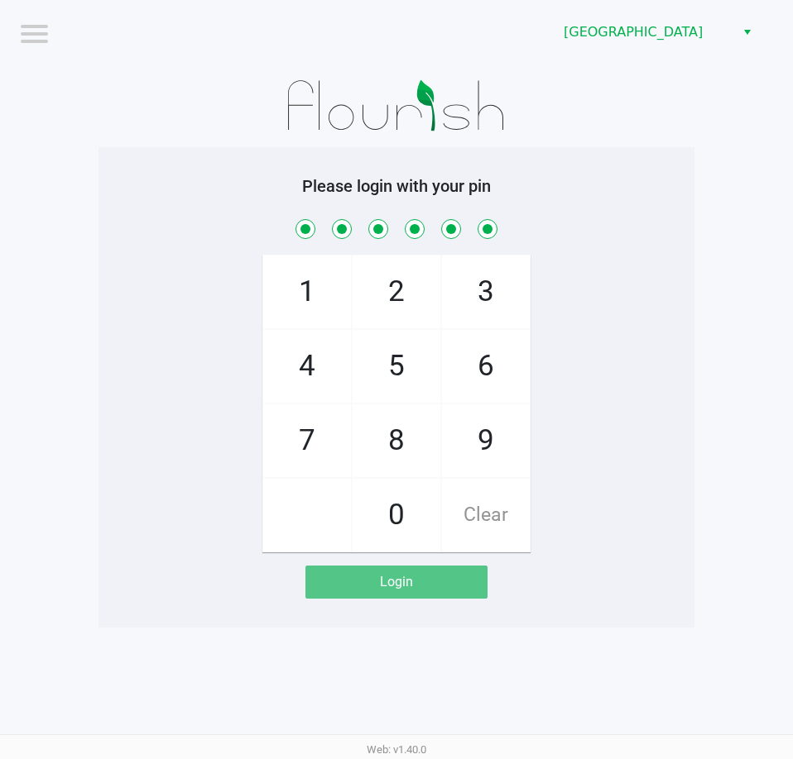
checkbox input "true"
